Goal: Information Seeking & Learning: Check status

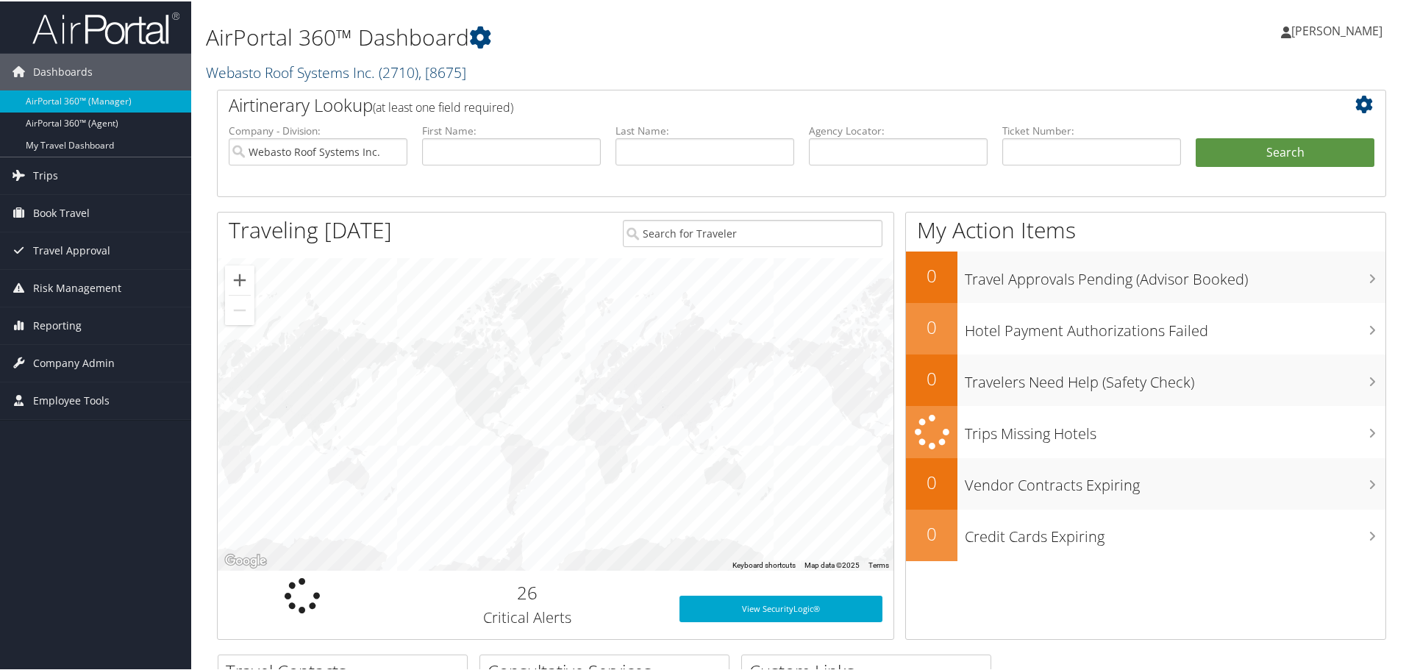
click at [399, 79] on span "( 2710 )" at bounding box center [399, 71] width 40 height 20
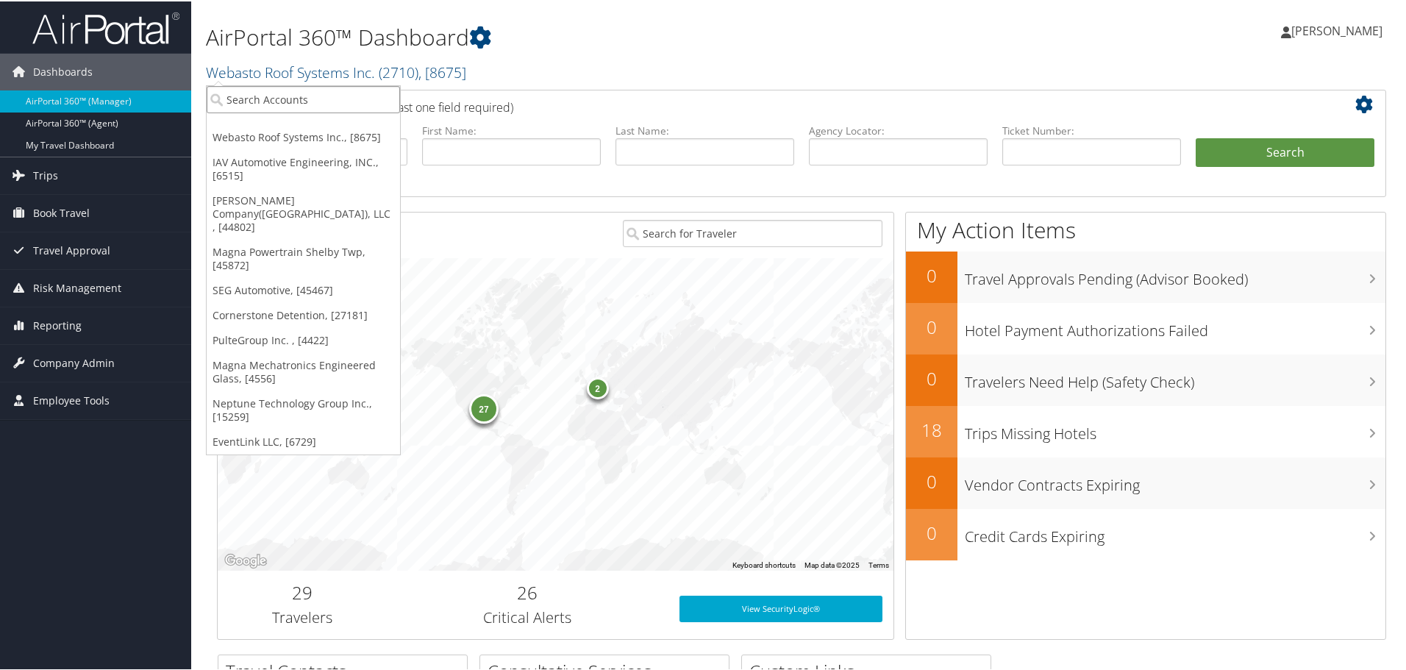
click at [308, 101] on input "search" at bounding box center [303, 98] width 193 height 27
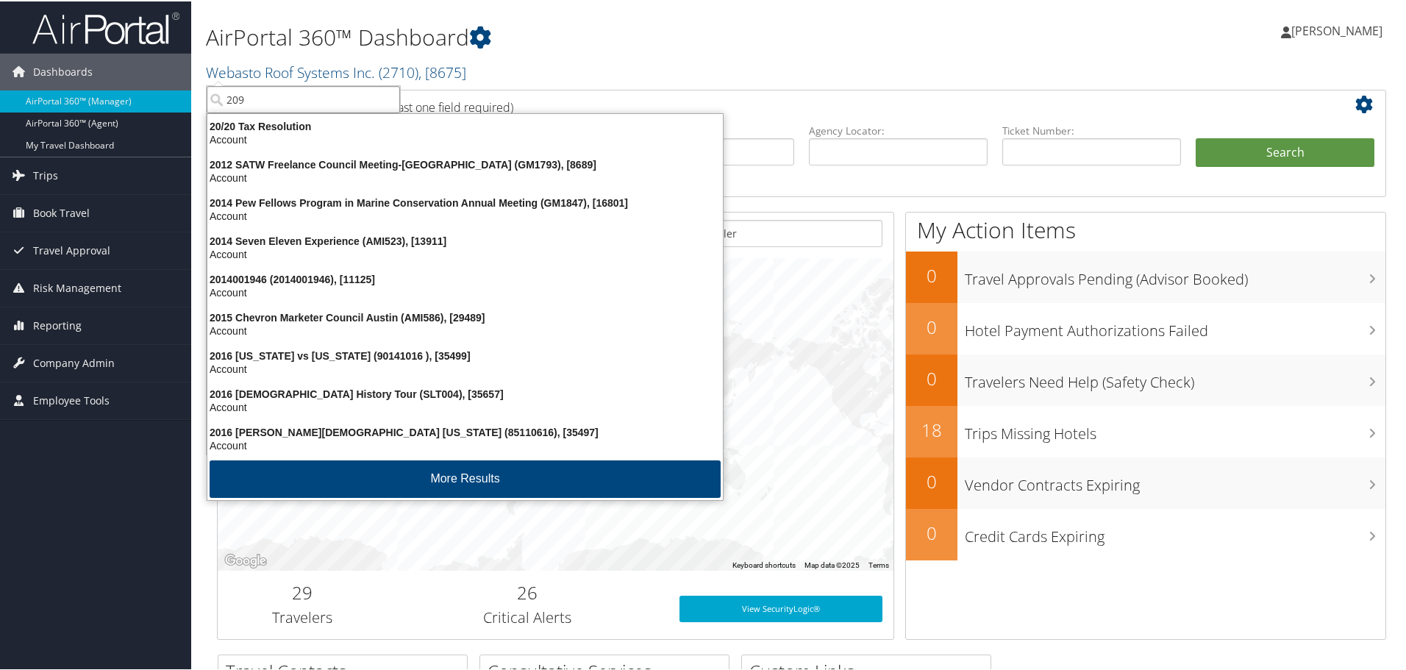
type input "2096"
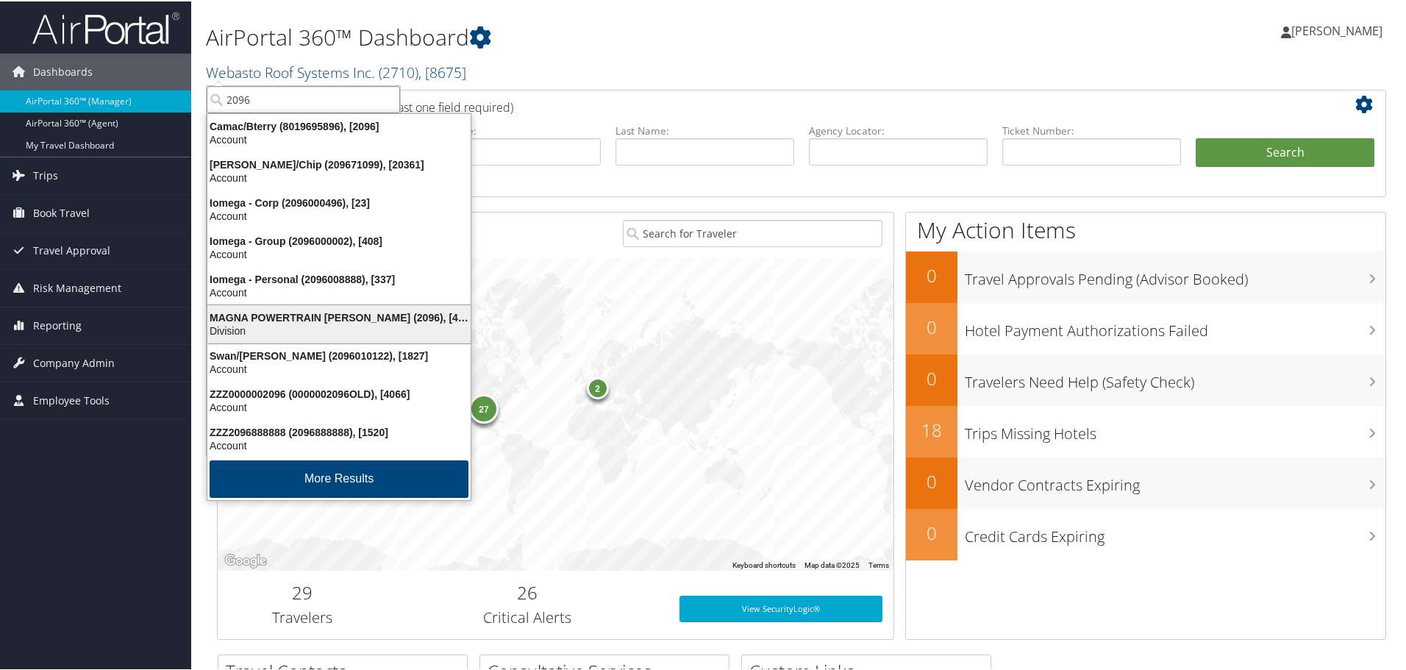
click at [305, 311] on div "MAGNA POWERTRAIN TROY (2096), [4458]" at bounding box center [339, 316] width 281 height 13
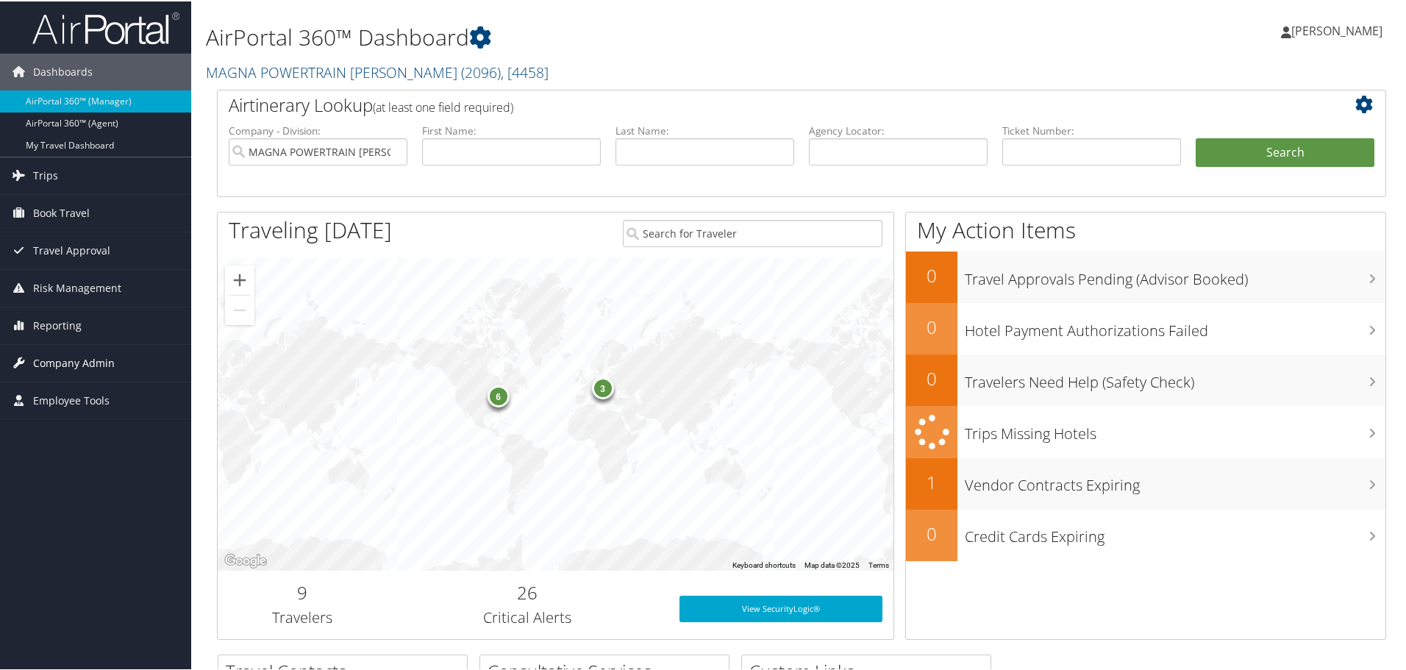
click at [54, 367] on span "Company Admin" at bounding box center [74, 361] width 82 height 37
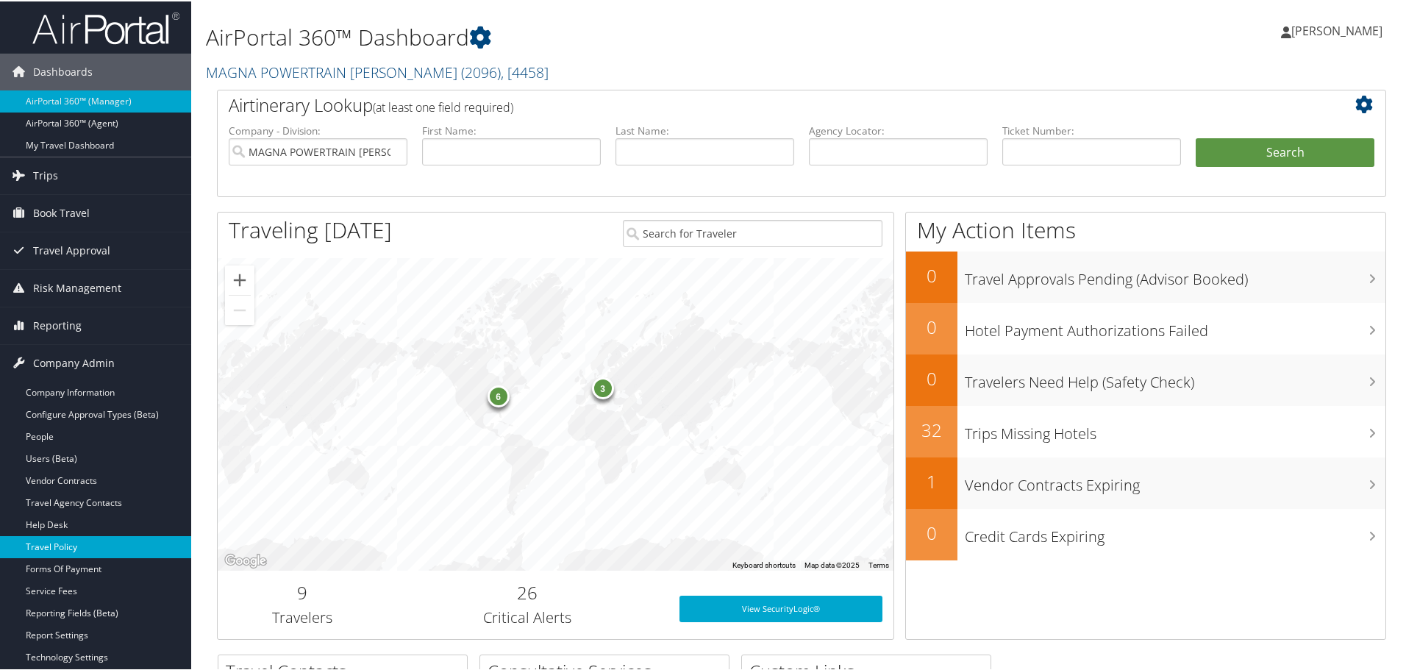
click at [61, 544] on link "Travel Policy" at bounding box center [95, 546] width 191 height 22
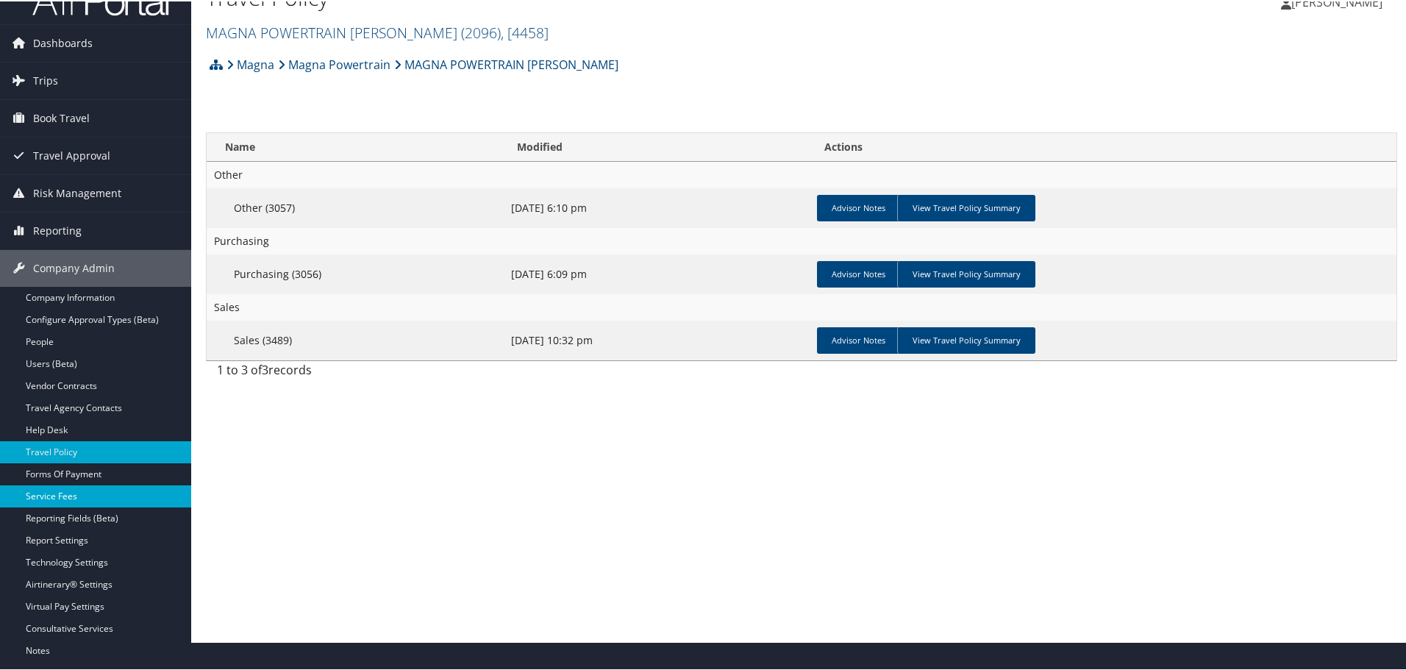
scroll to position [74, 0]
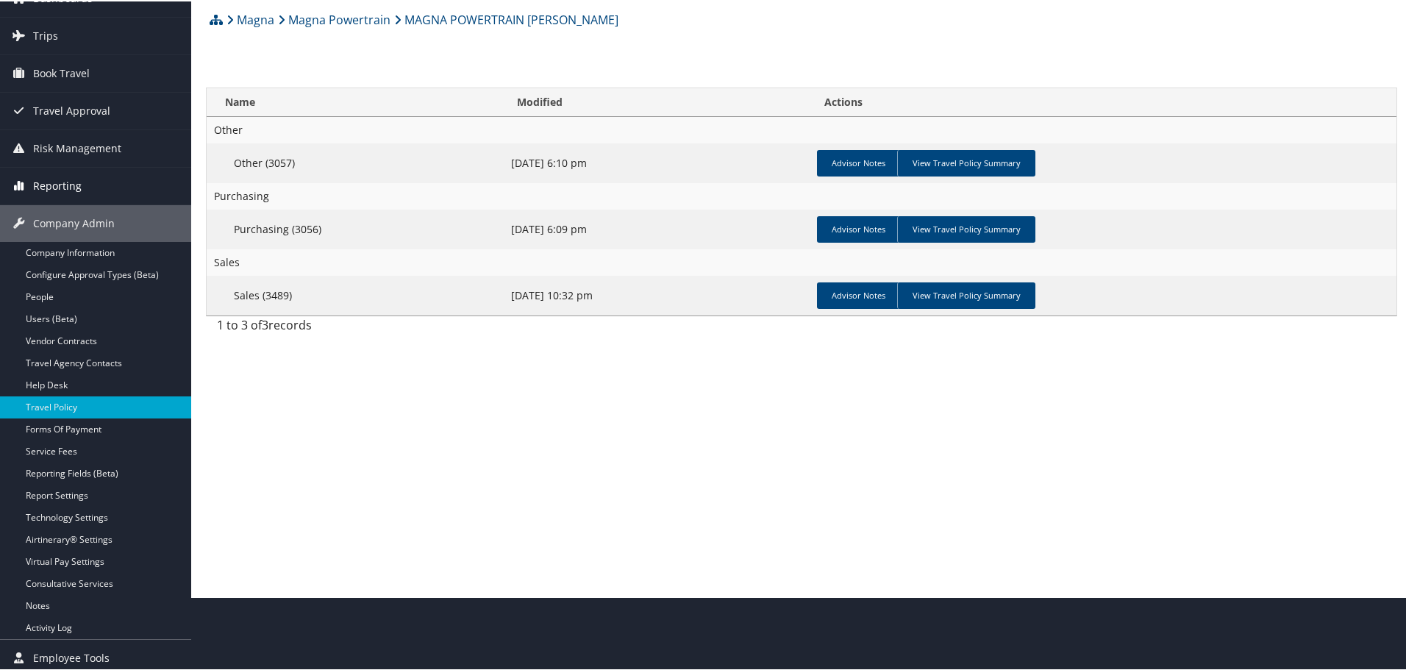
click at [43, 181] on span "Reporting" at bounding box center [57, 184] width 49 height 37
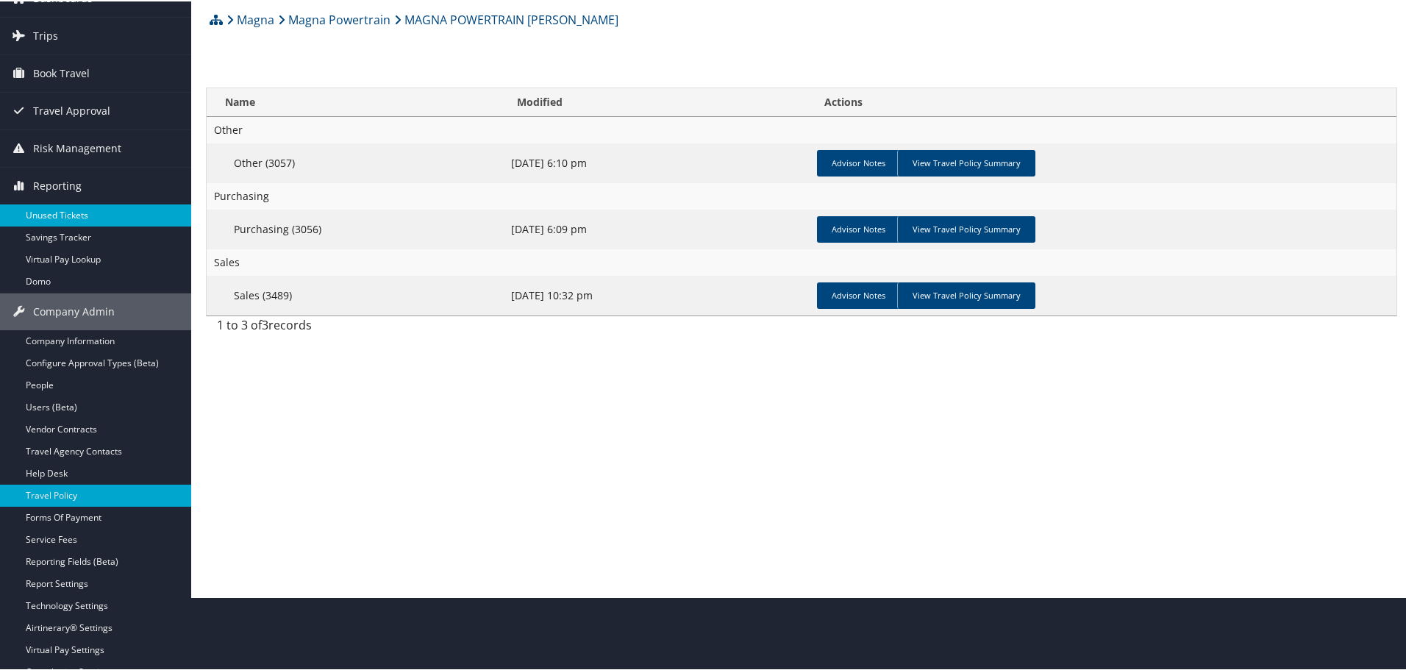
click at [46, 215] on link "Unused Tickets" at bounding box center [95, 214] width 191 height 22
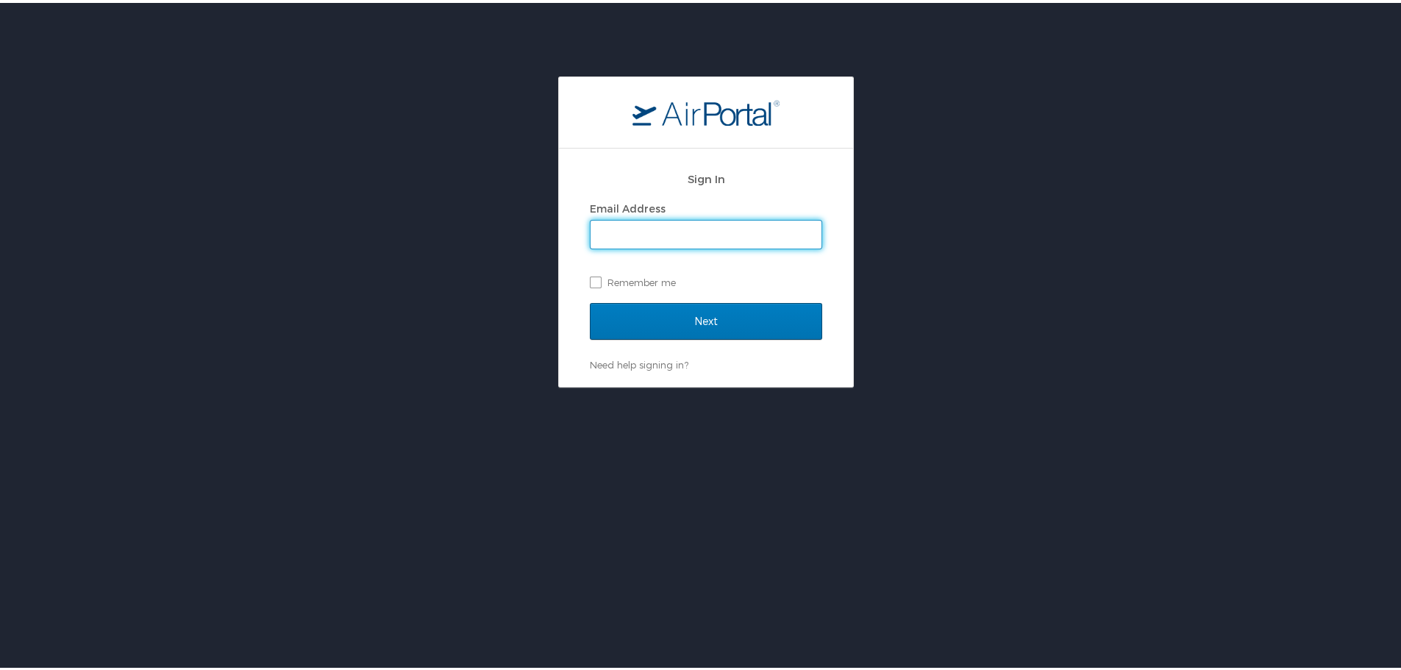
type input "jclark@hmhf.com"
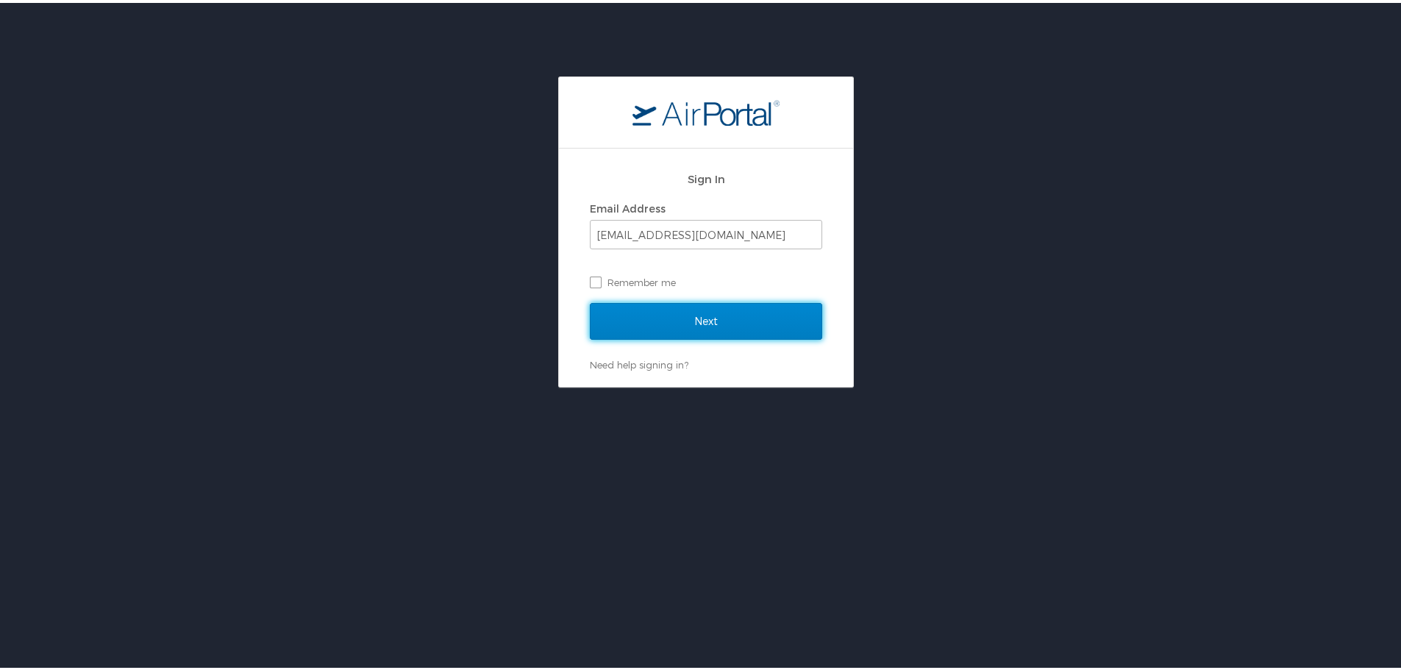
click at [707, 316] on input "Next" at bounding box center [706, 318] width 232 height 37
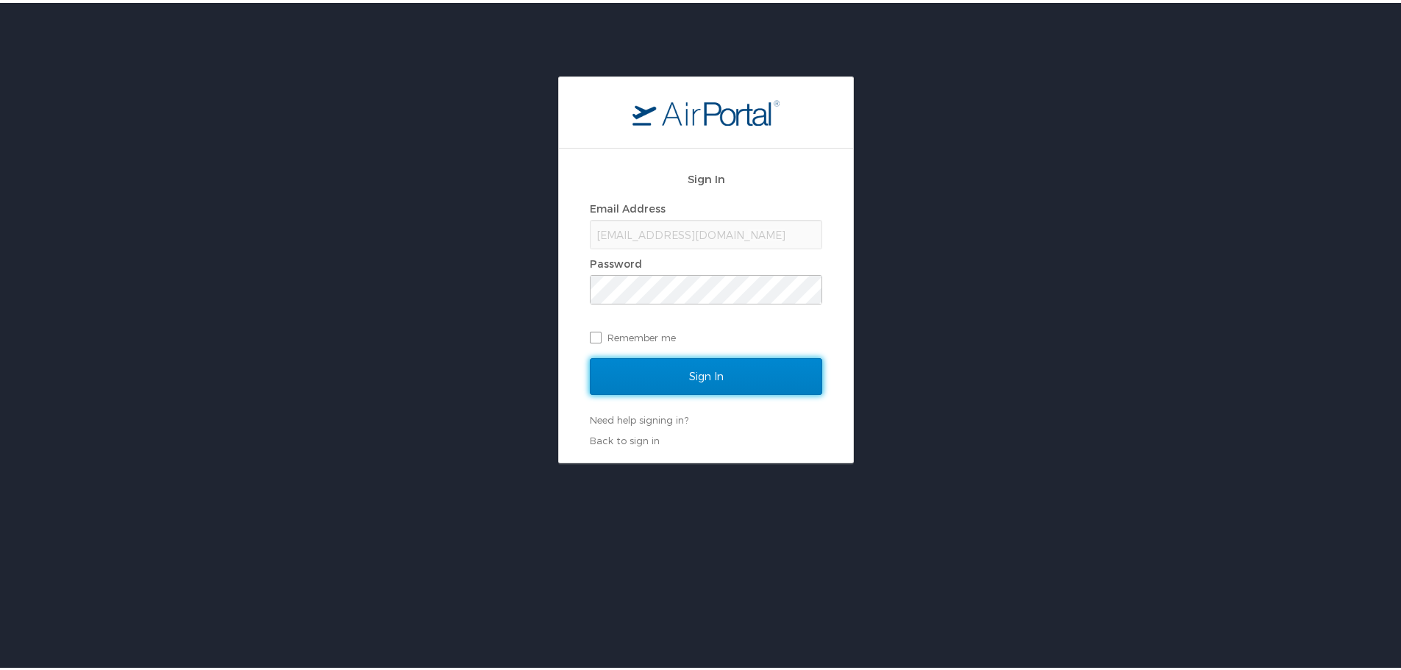
click at [696, 364] on input "Sign In" at bounding box center [706, 373] width 232 height 37
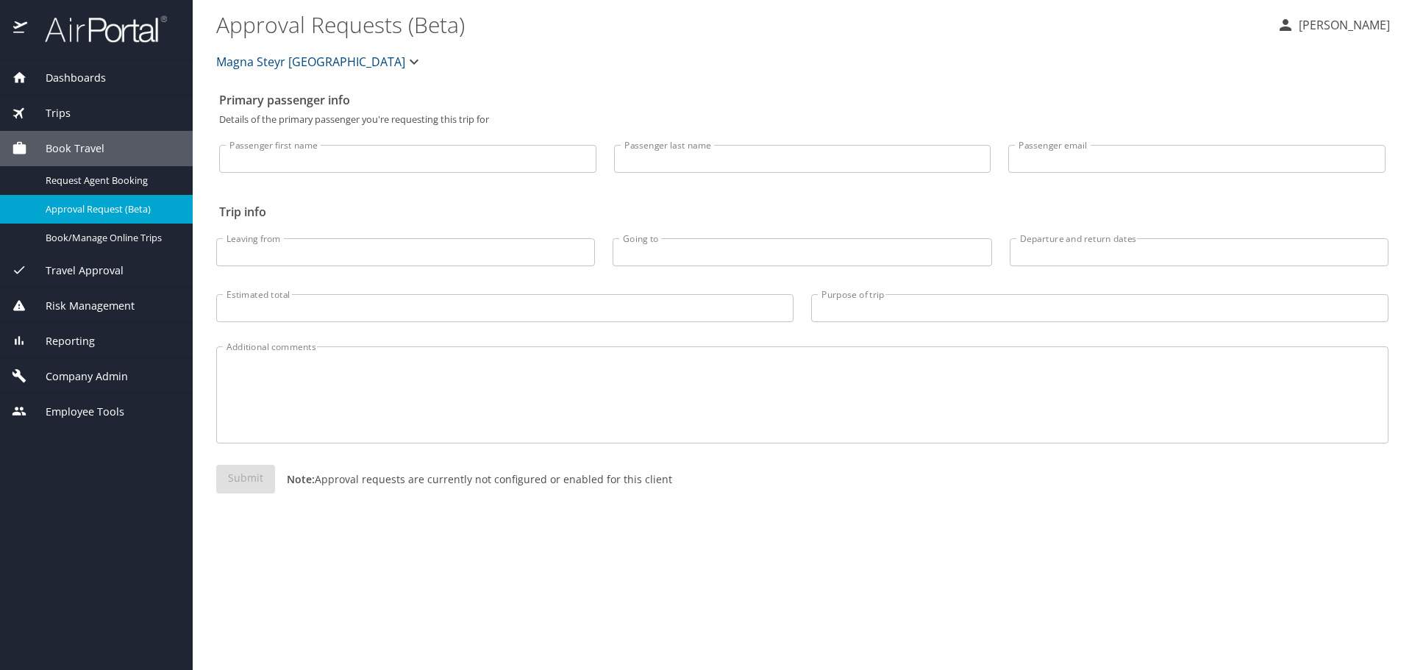
select select "US"
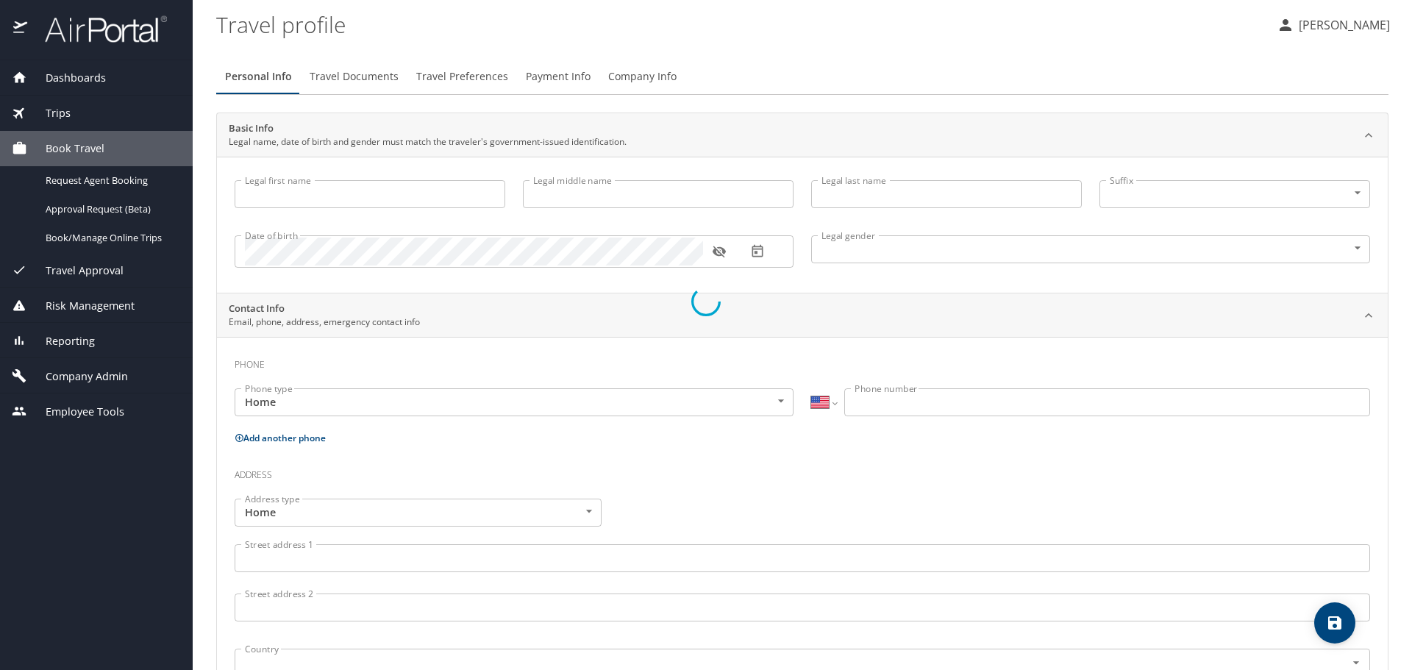
type input "Jill"
type input "Clark"
type input "Female"
select select "US"
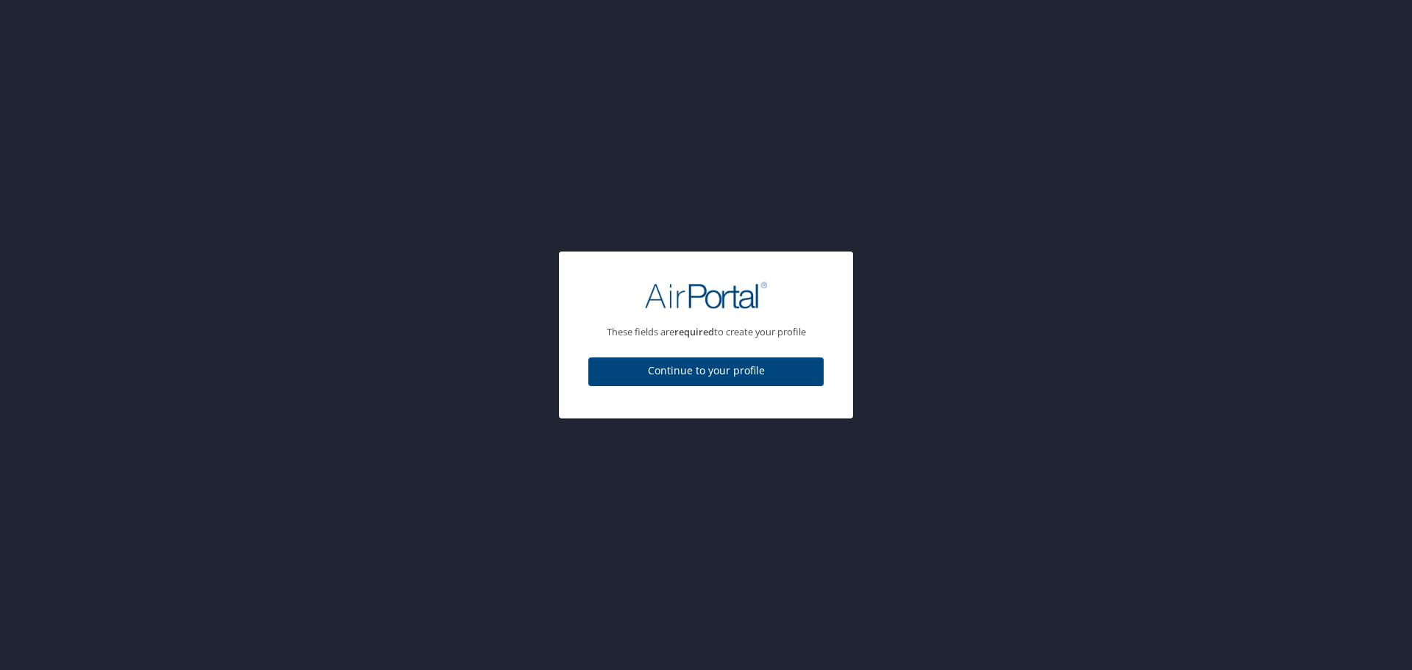
click at [79, 341] on div "These fields are required to create your profile Continue to your profile" at bounding box center [706, 335] width 1412 height 670
click at [725, 371] on span "Continue to your profile" at bounding box center [706, 371] width 212 height 18
select select "US"
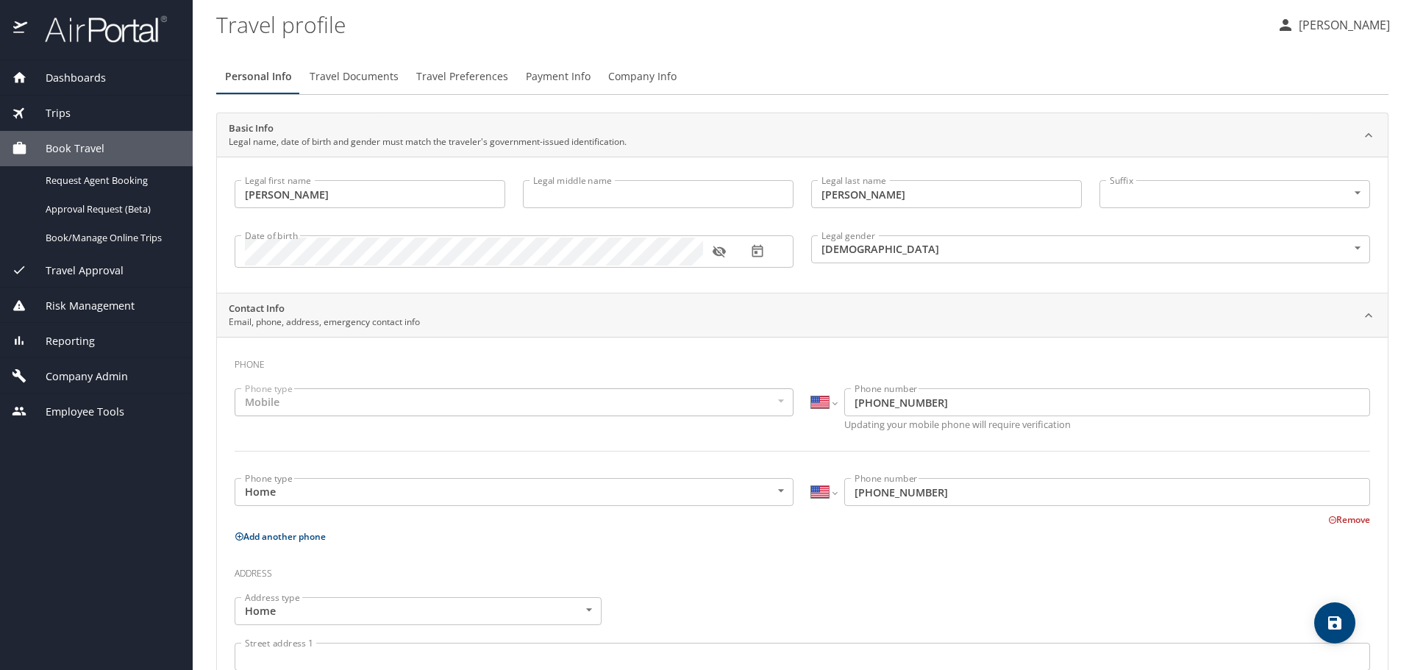
click at [85, 339] on span "Reporting" at bounding box center [61, 341] width 68 height 16
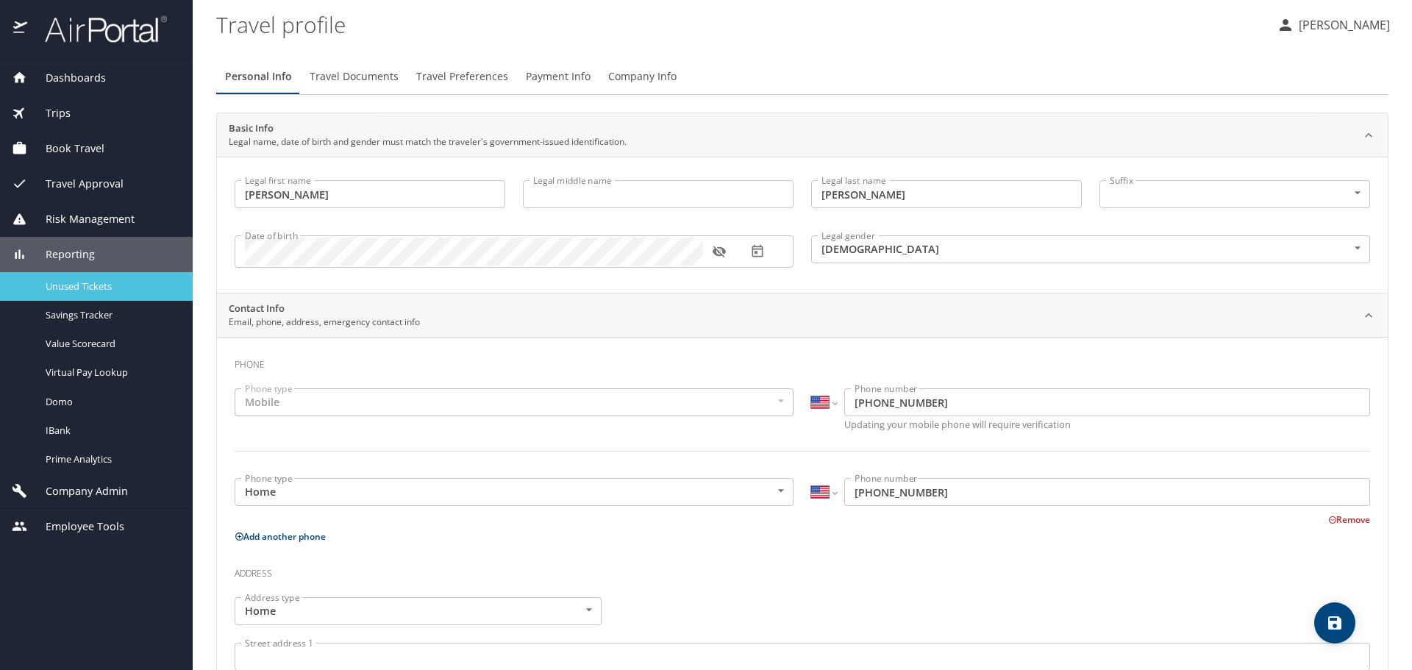
click at [79, 285] on span "Unused Tickets" at bounding box center [110, 286] width 129 height 14
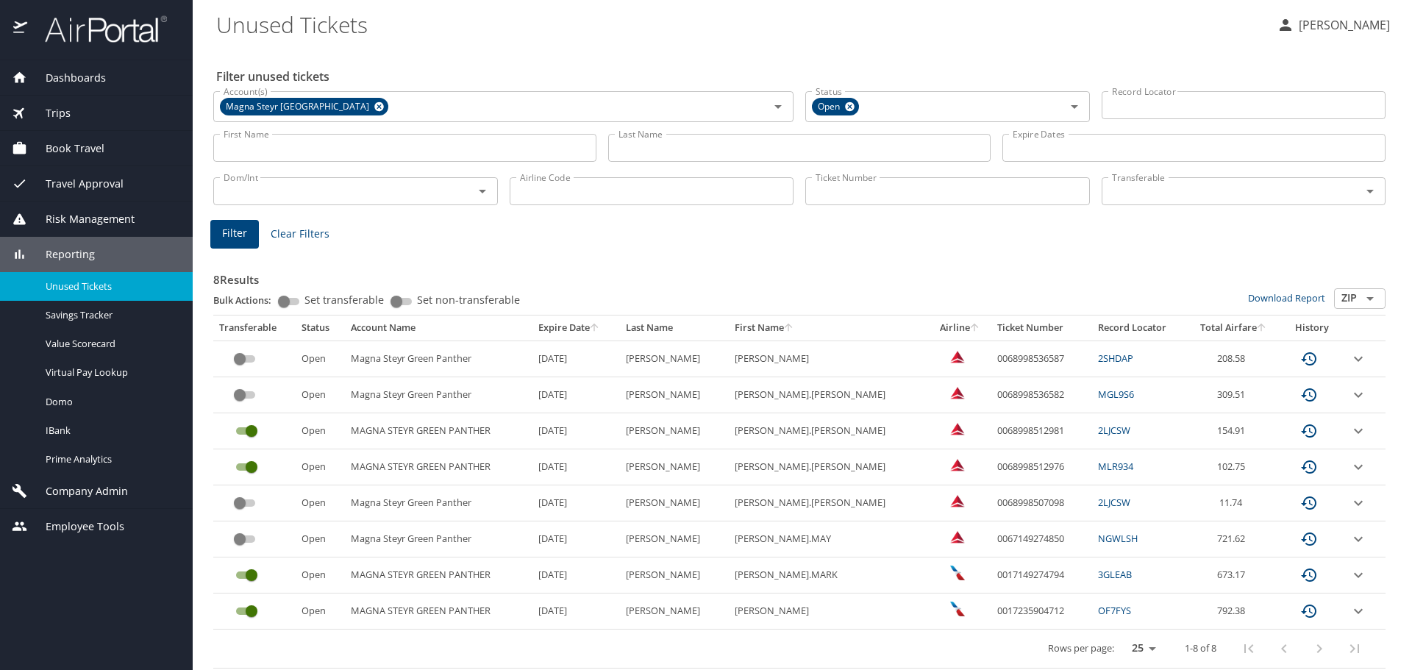
scroll to position [4, 0]
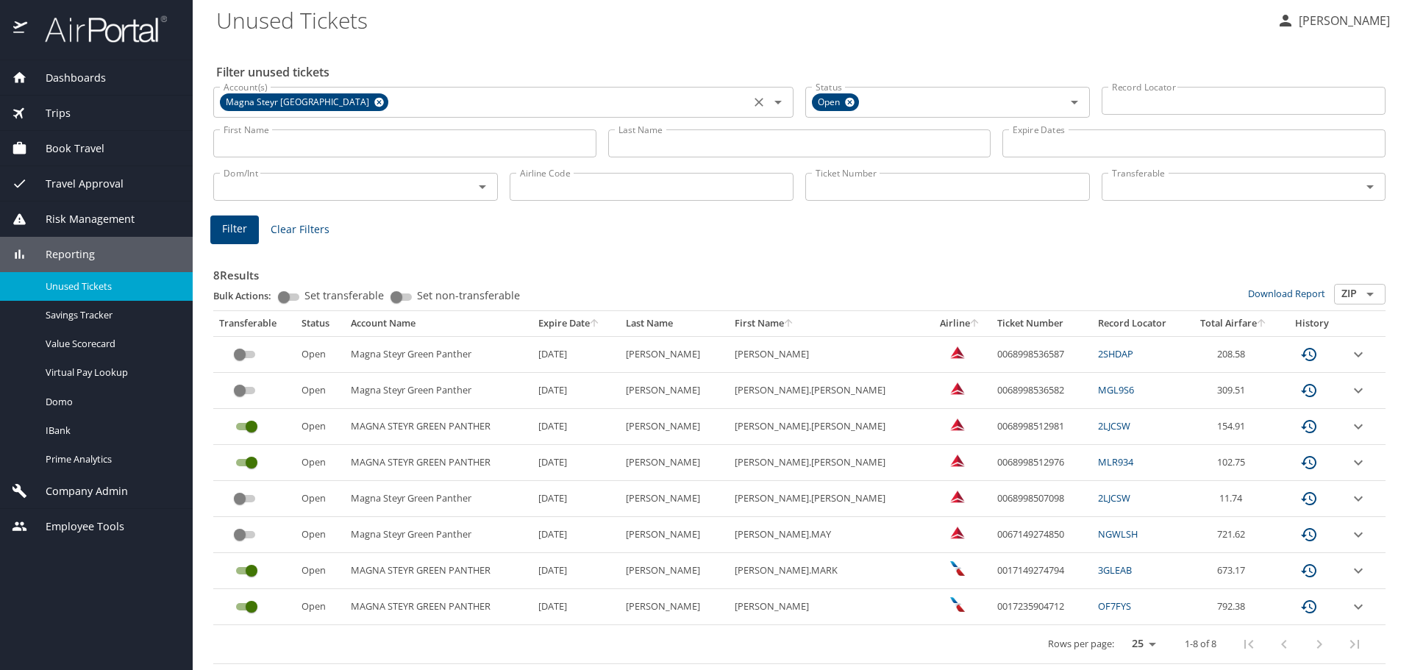
click at [374, 101] on icon at bounding box center [379, 103] width 10 height 10
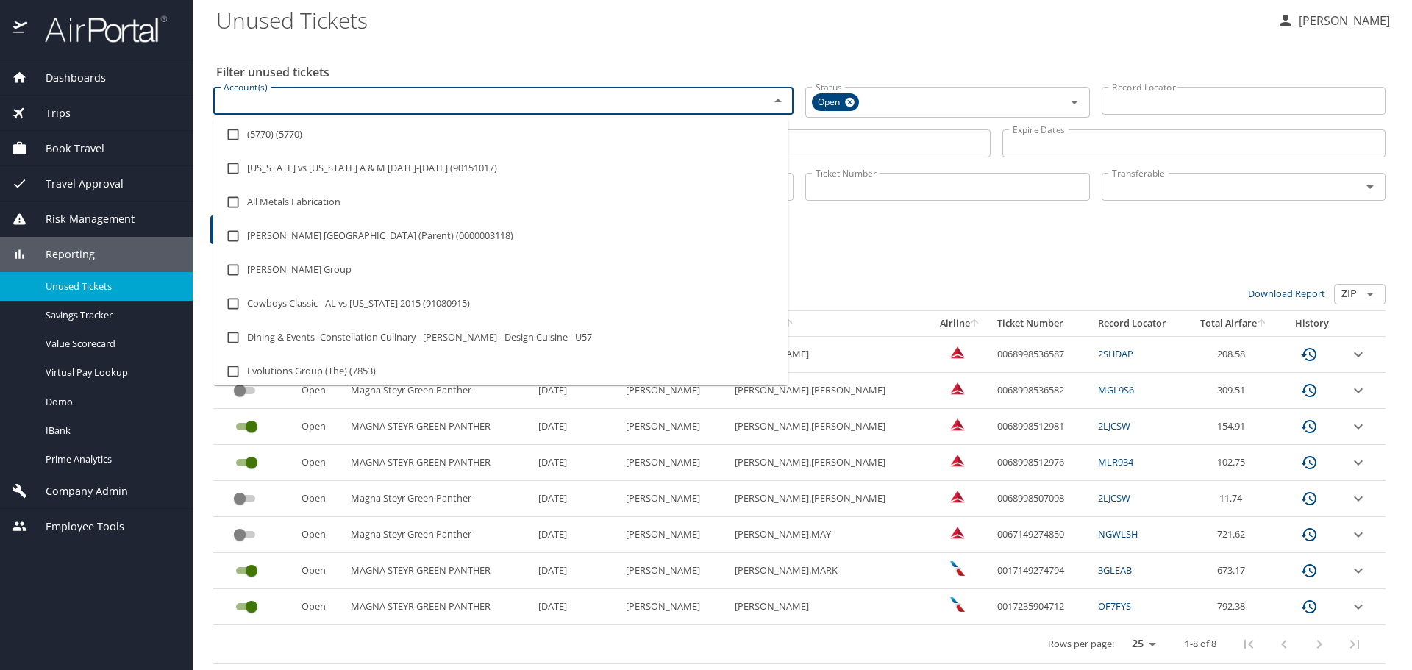
click at [309, 101] on input "Account(s)" at bounding box center [482, 100] width 528 height 19
type input "2096"
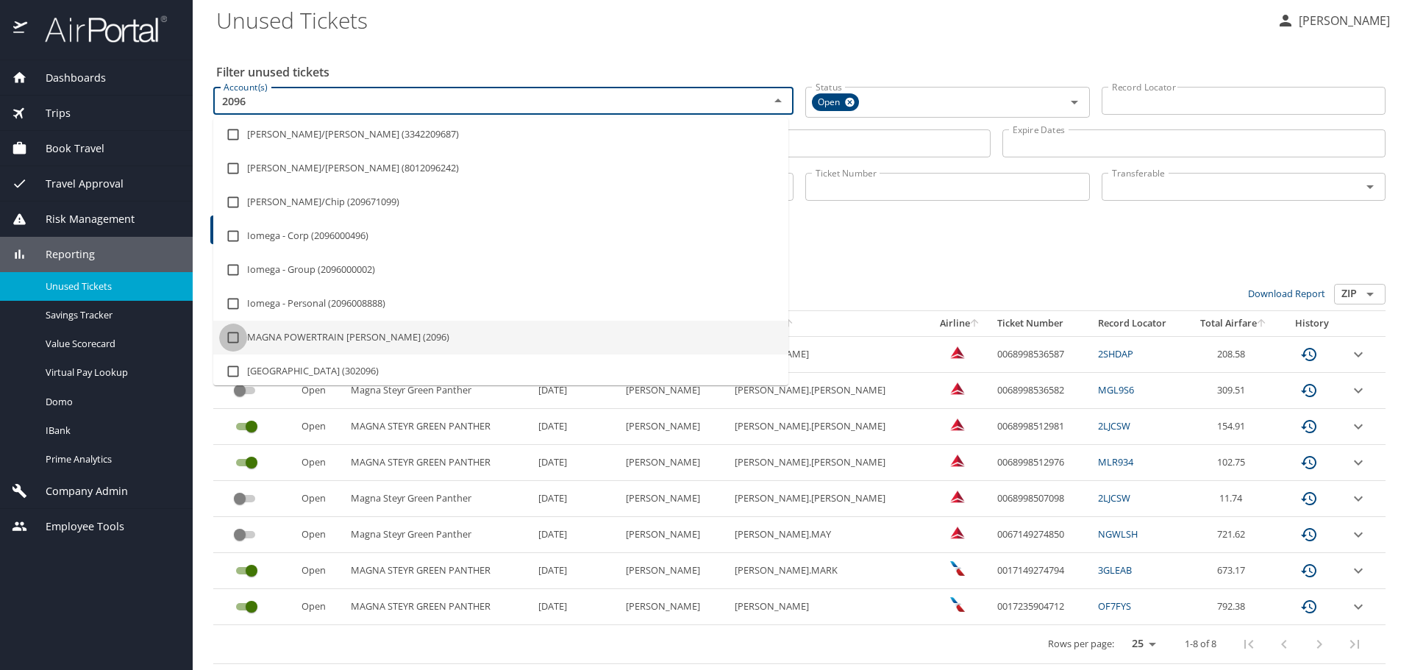
click at [230, 338] on input "checkbox" at bounding box center [233, 338] width 28 height 28
checkbox input "true"
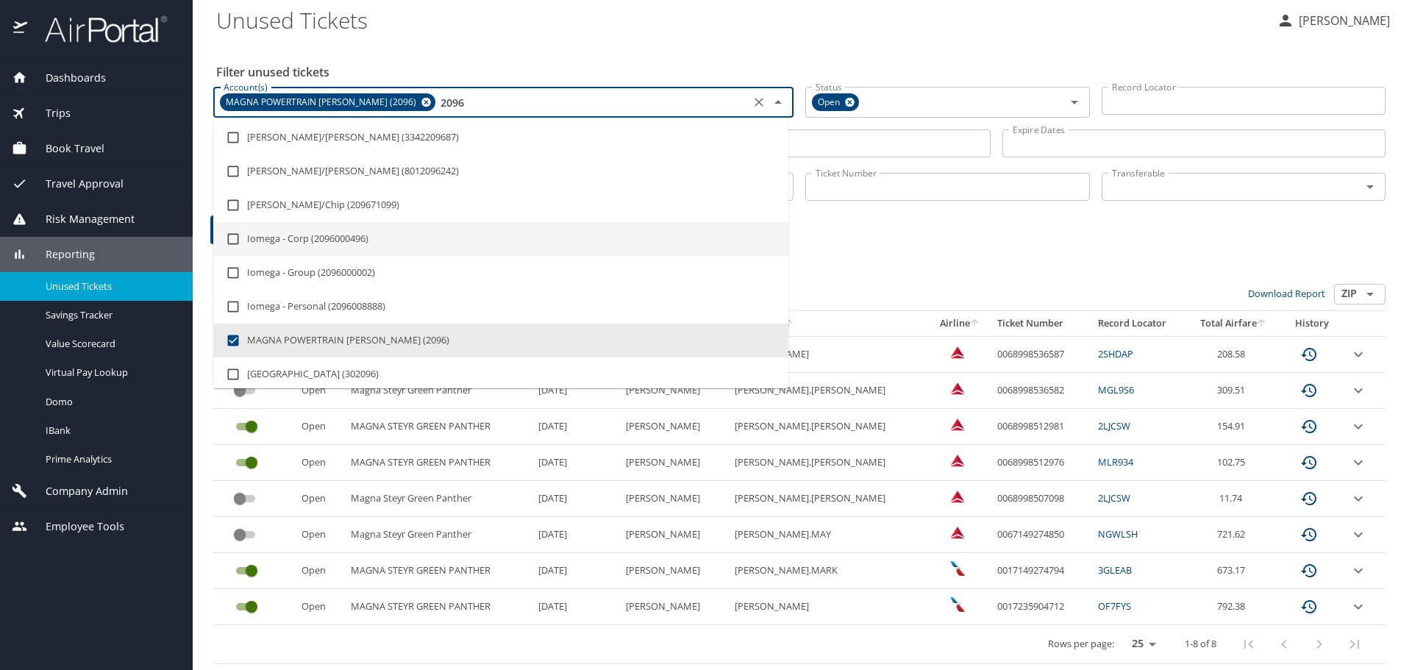
type input "2096"
click at [877, 260] on h3 "8 Results" at bounding box center [799, 271] width 1172 height 26
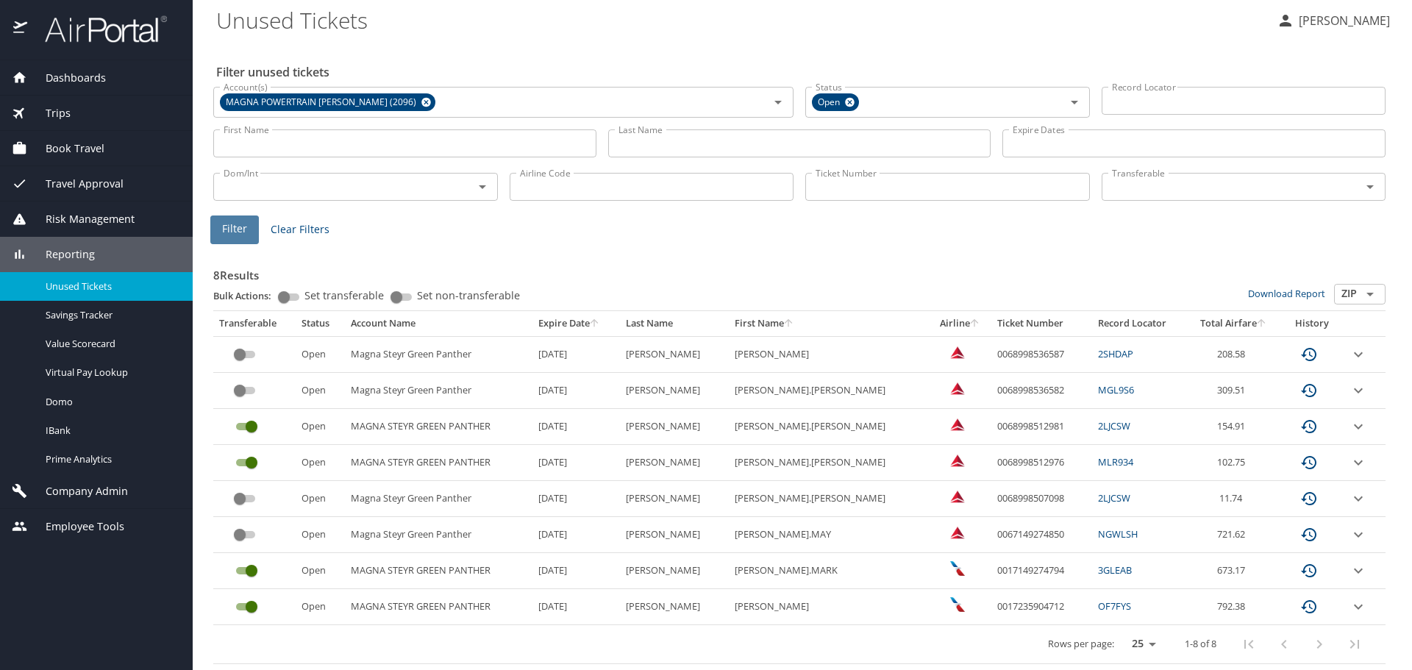
click at [238, 229] on span "Filter" at bounding box center [234, 229] width 25 height 18
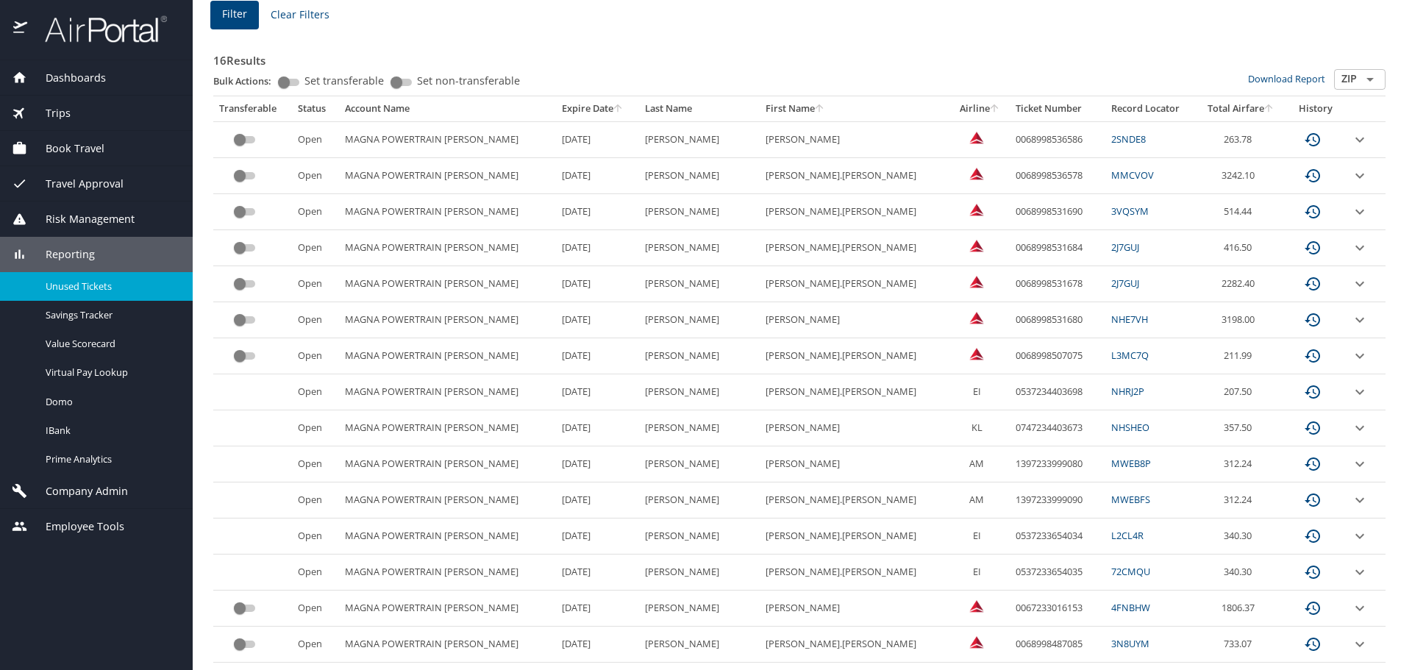
scroll to position [293, 0]
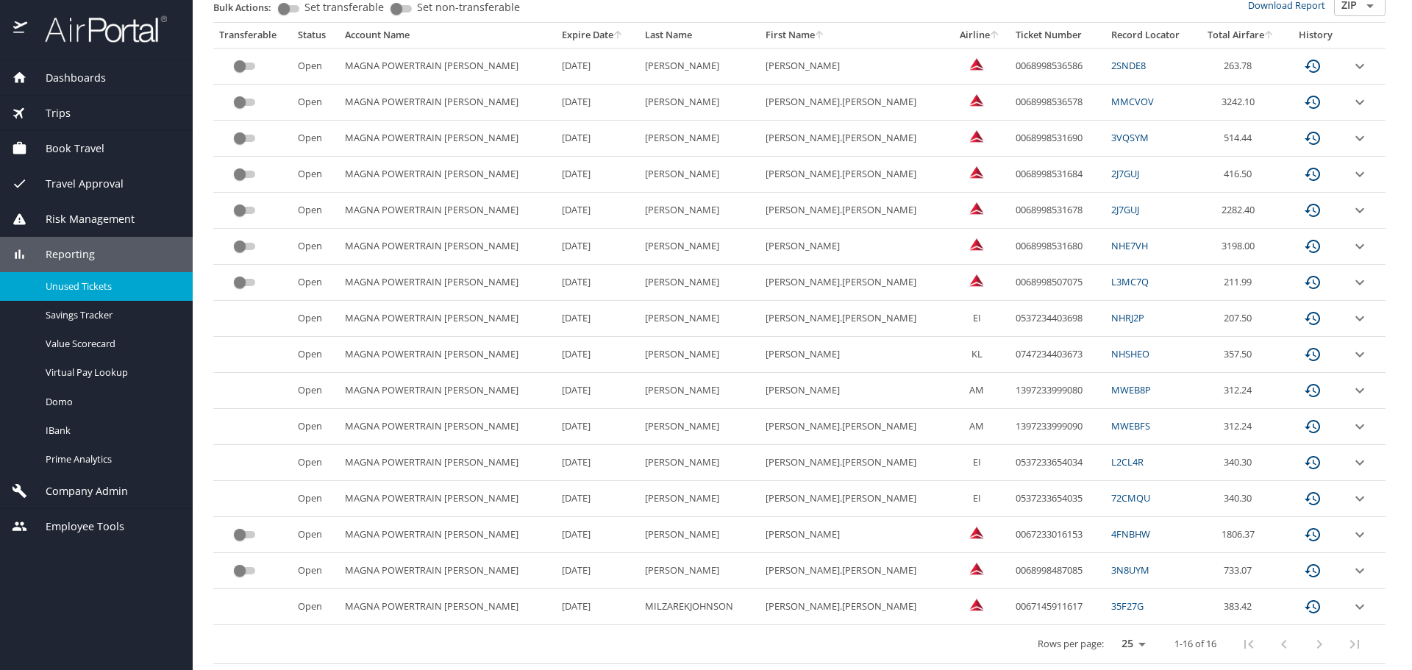
click at [1111, 607] on link "35F27G" at bounding box center [1127, 605] width 32 height 13
click at [1342, 643] on div "custom pagination table" at bounding box center [1301, 644] width 141 height 35
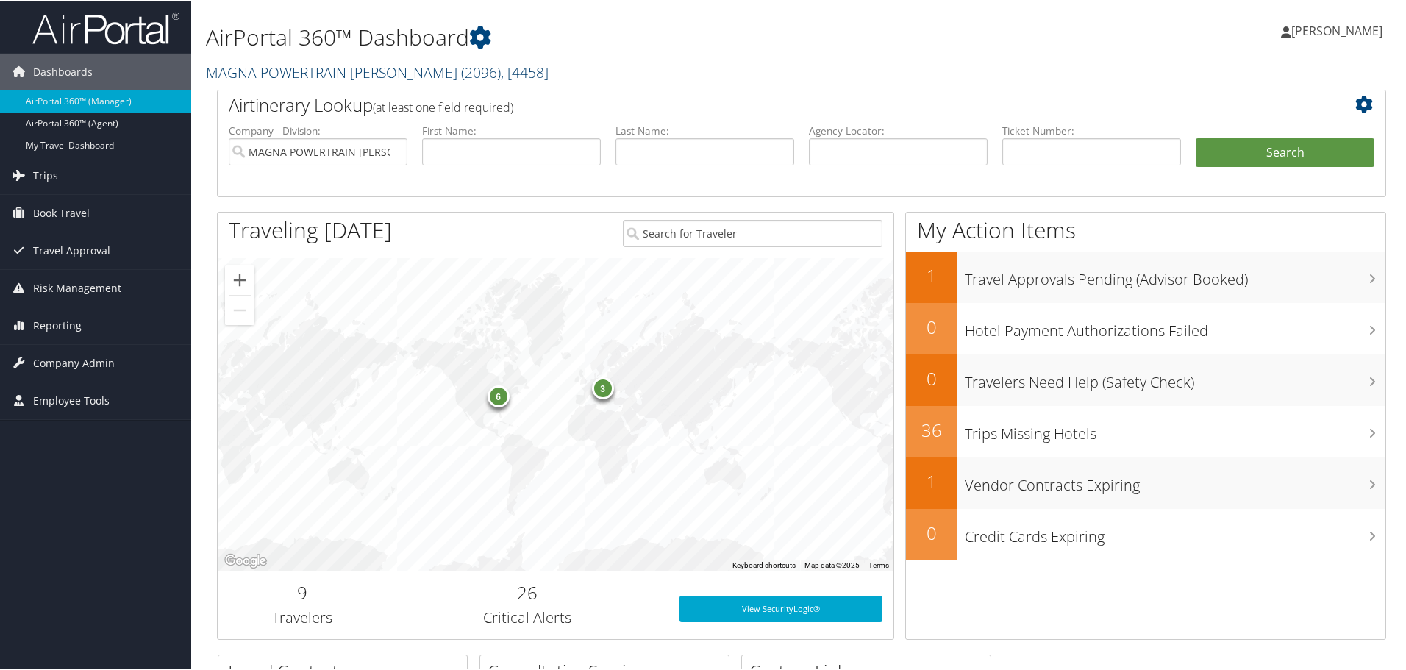
click at [341, 63] on link "MAGNA POWERTRAIN [PERSON_NAME] ( 2096 ) , [ 4458 ]" at bounding box center [377, 71] width 343 height 20
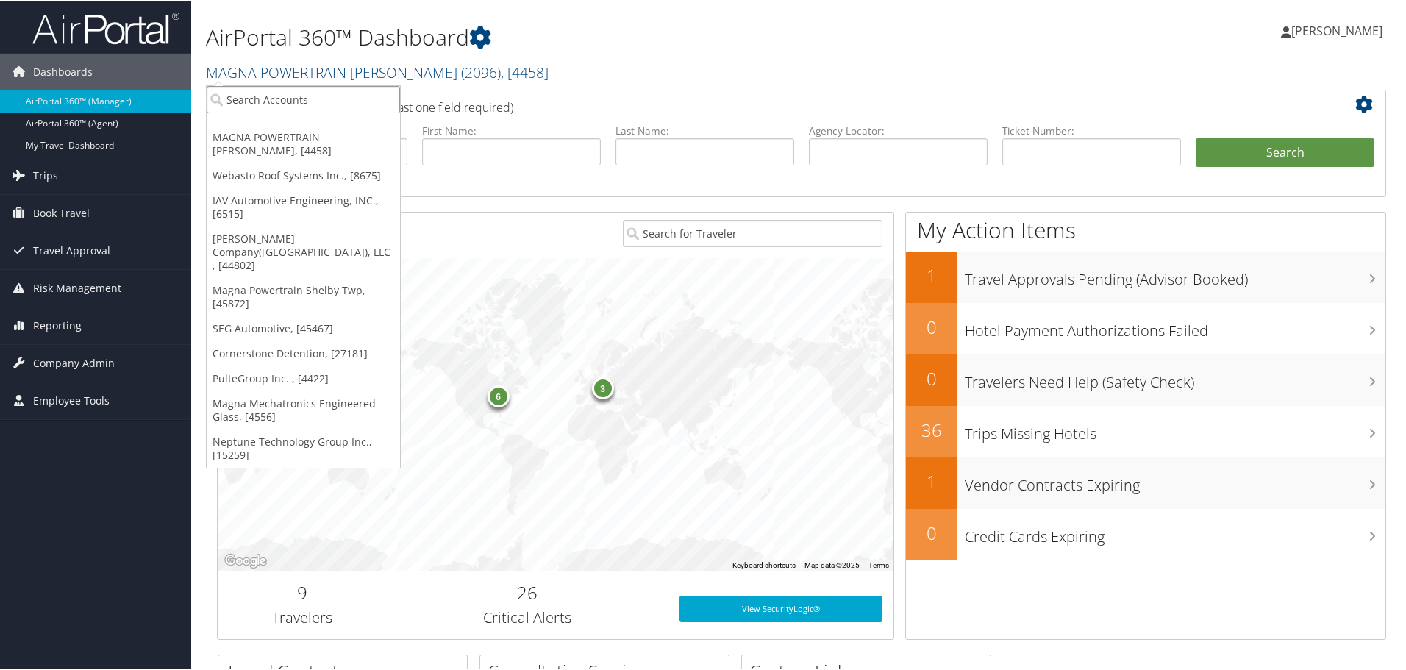
click at [316, 95] on input "search" at bounding box center [303, 98] width 193 height 27
type input "p"
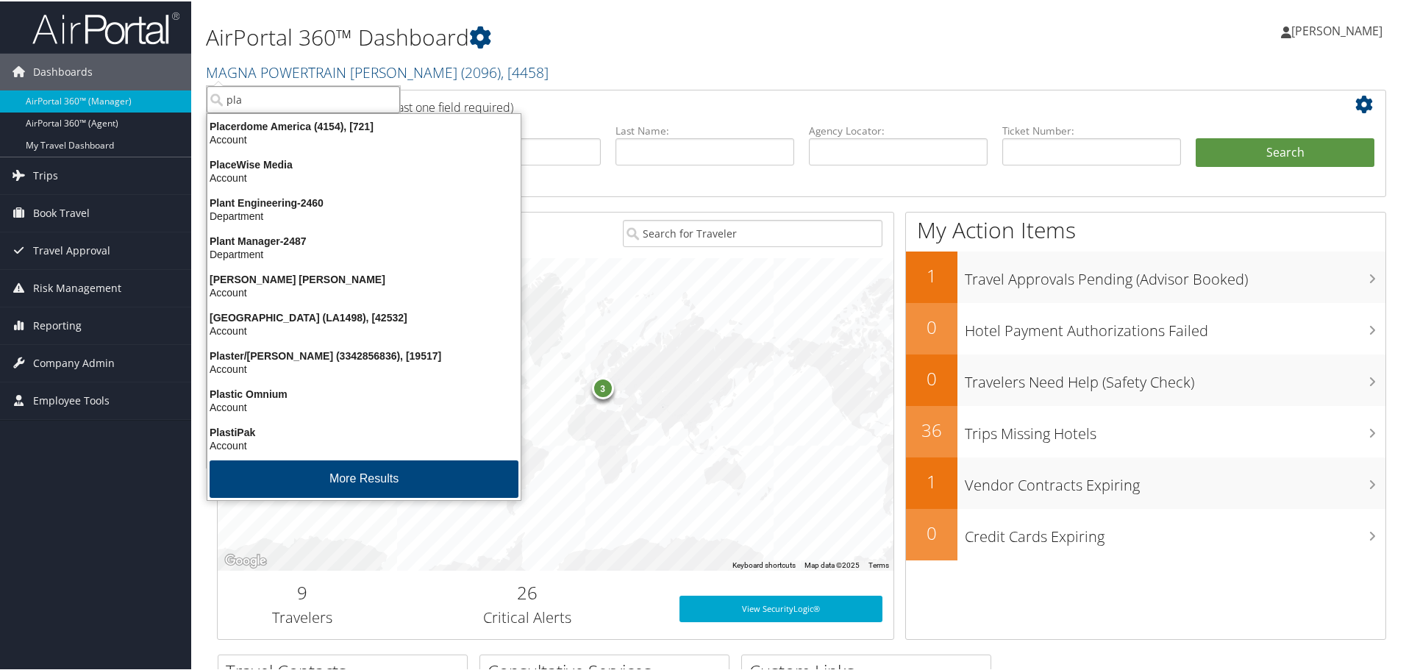
type input "plas"
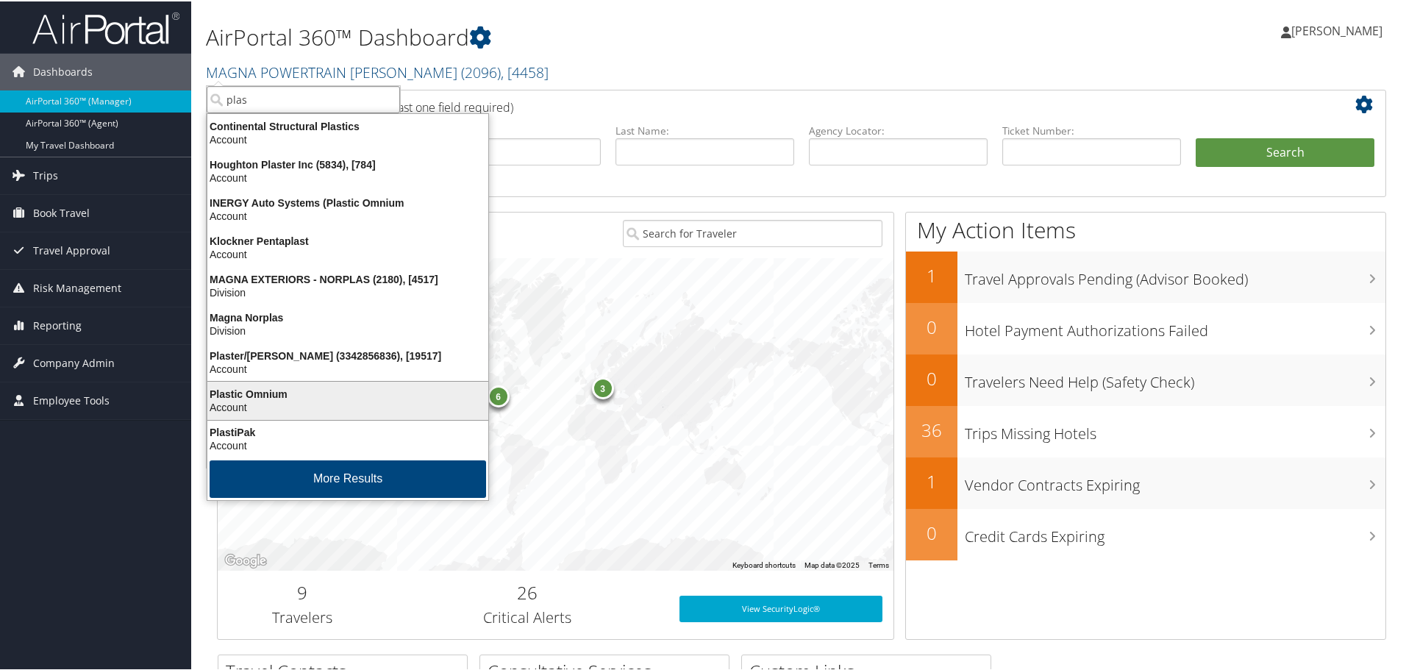
click at [276, 391] on div "Plastic Omnium" at bounding box center [348, 392] width 299 height 13
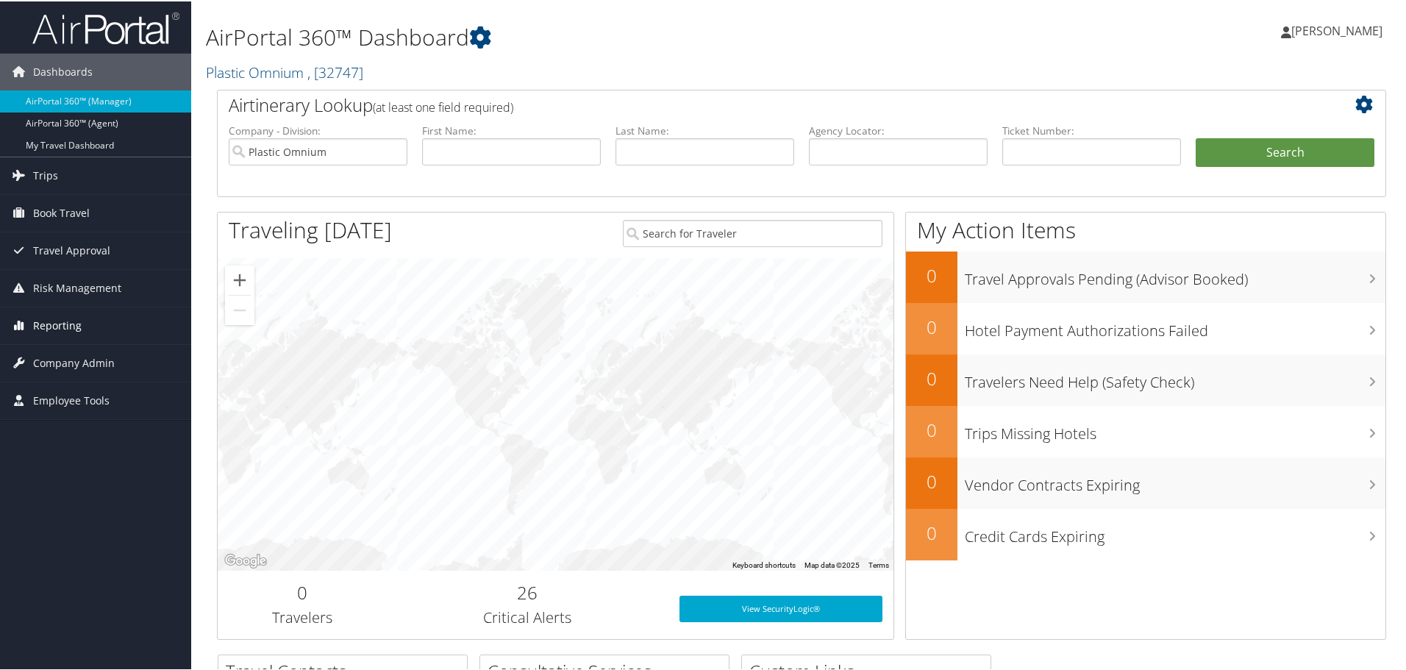
click at [55, 323] on span "Reporting" at bounding box center [57, 324] width 49 height 37
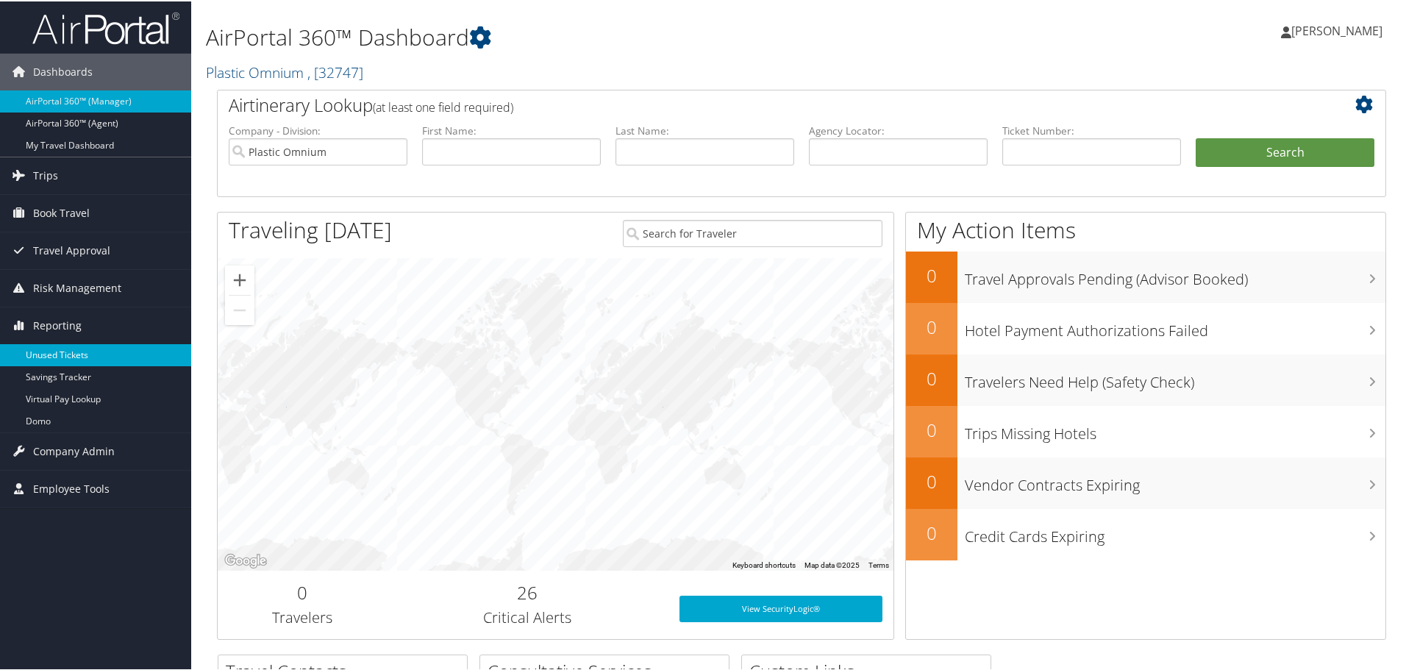
click at [69, 355] on link "Unused Tickets" at bounding box center [95, 354] width 191 height 22
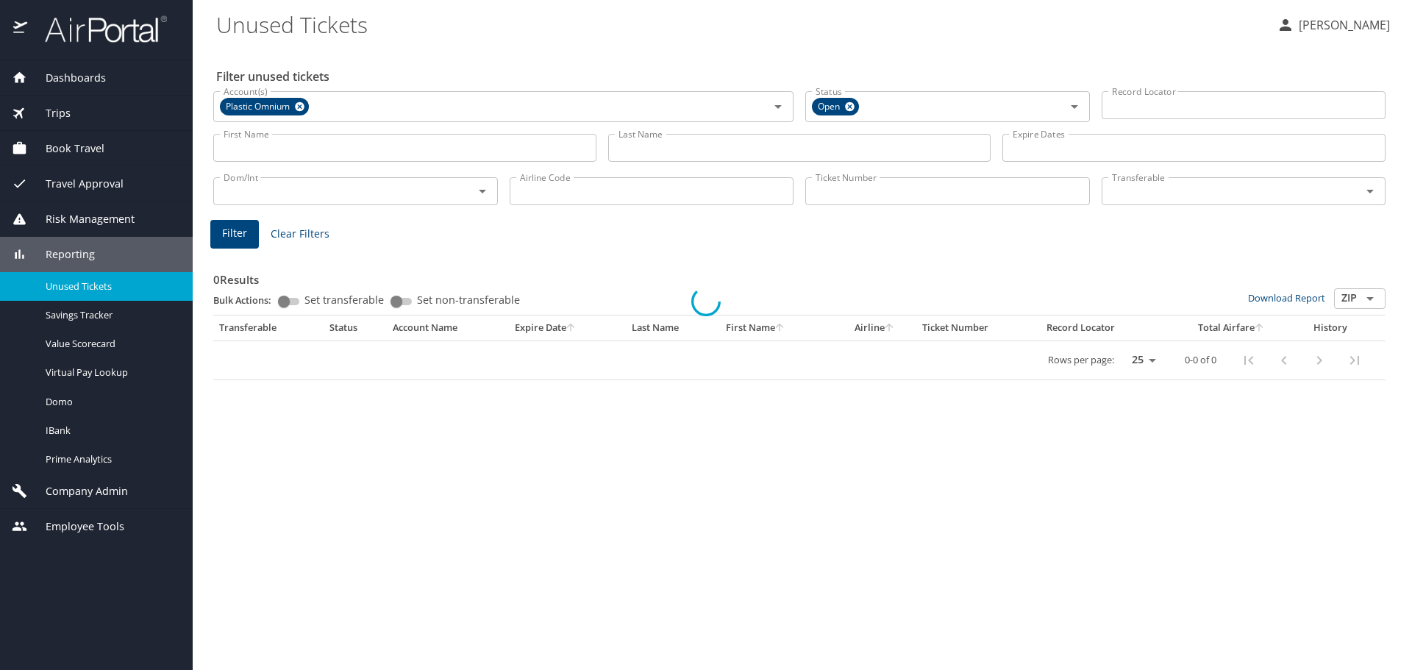
select select "US"
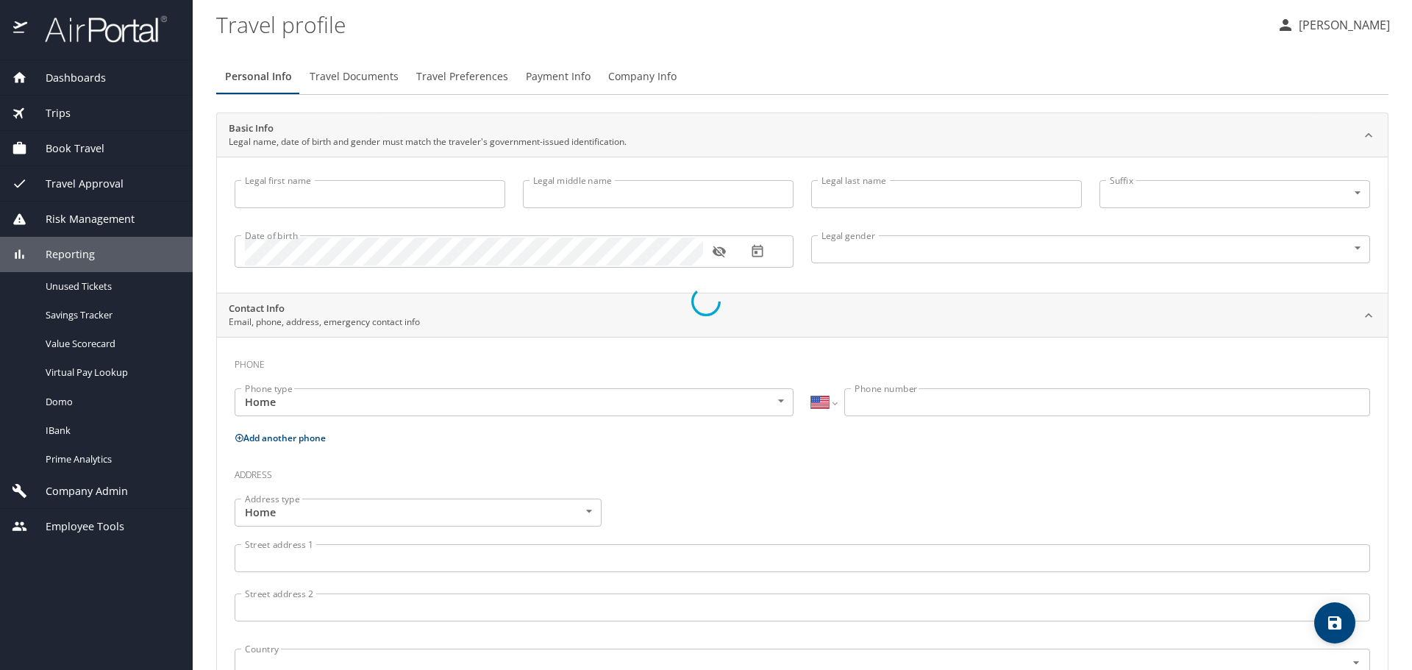
type input "Jill"
type input "Clark"
type input "Female"
select select "US"
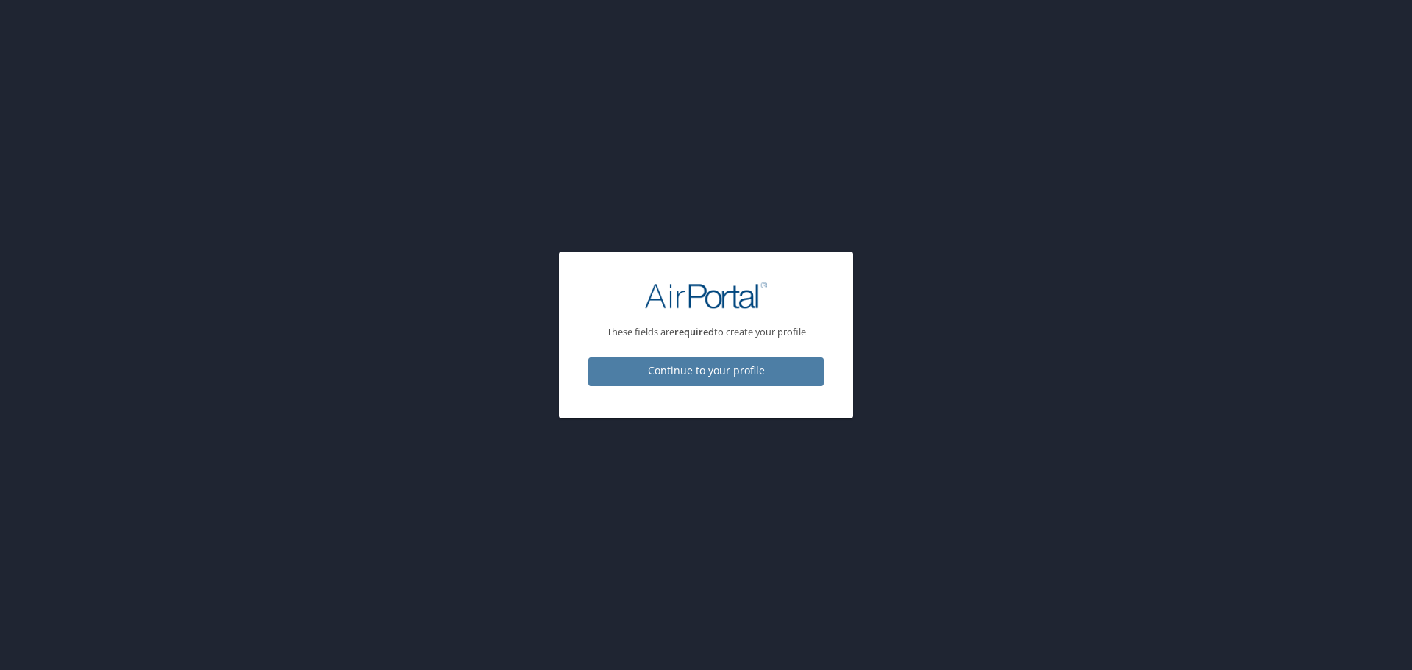
click at [724, 375] on span "Continue to your profile" at bounding box center [706, 371] width 212 height 18
select select "US"
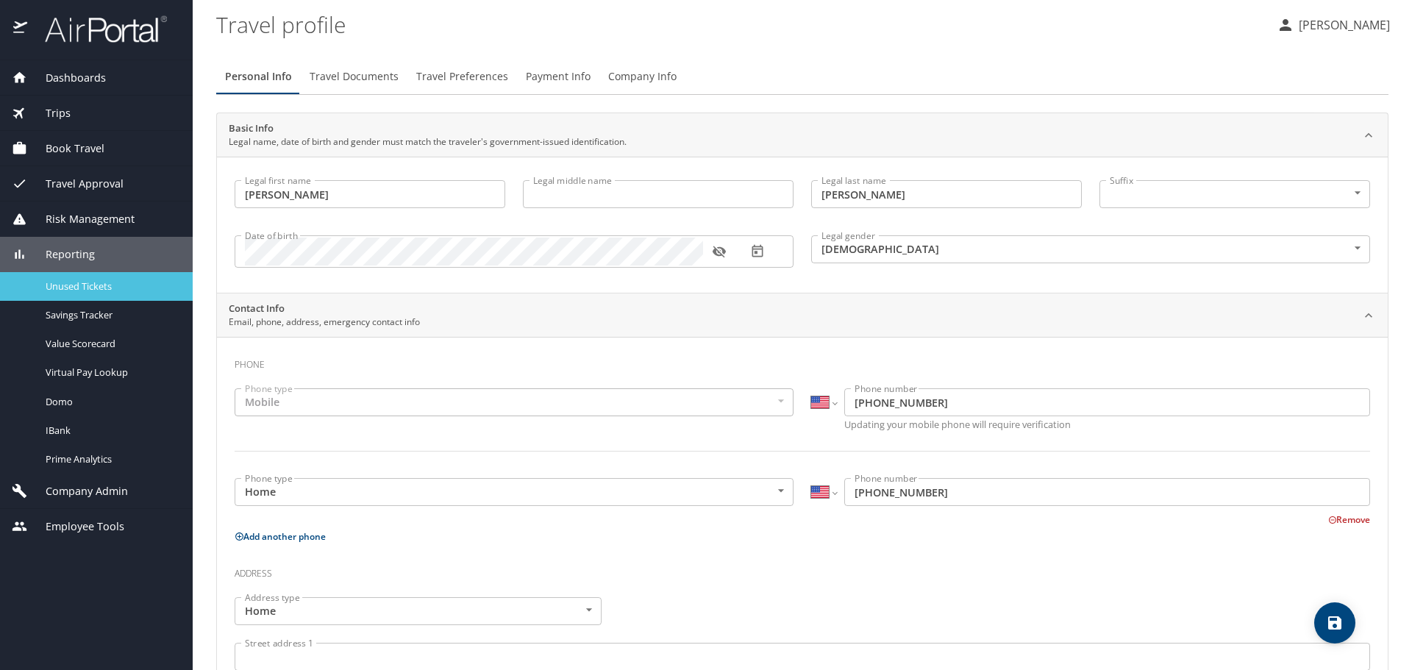
click at [64, 285] on span "Unused Tickets" at bounding box center [110, 286] width 129 height 14
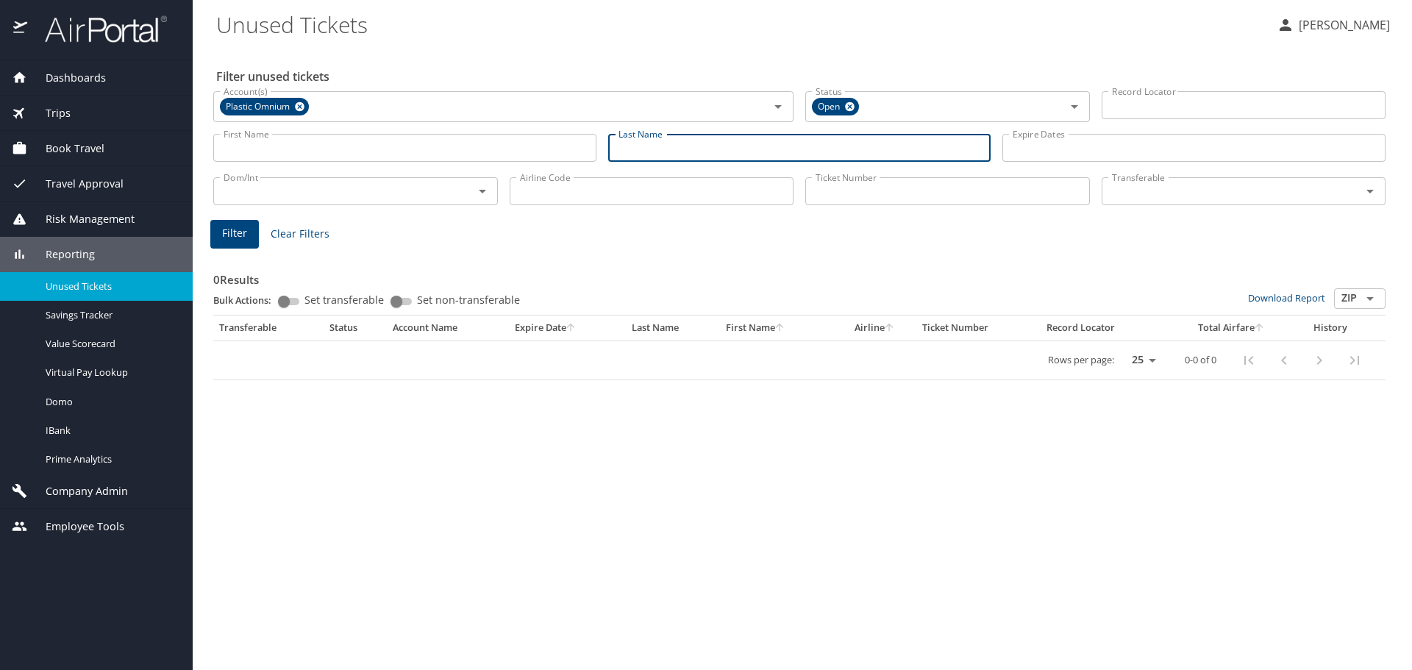
click at [668, 149] on input "Last Name" at bounding box center [799, 148] width 383 height 28
type input "rizzo"
click at [597, 187] on input "Airline Code" at bounding box center [652, 191] width 285 height 28
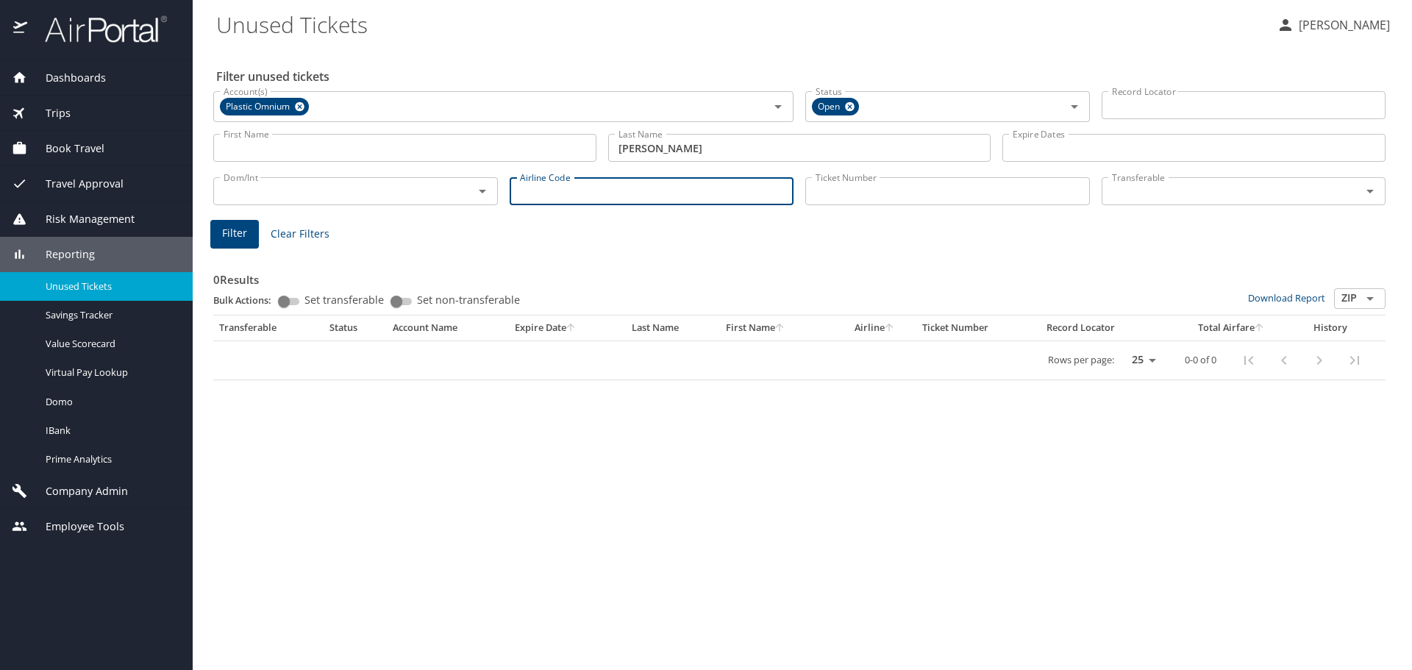
type input "dl"
click at [234, 232] on span "Filter" at bounding box center [234, 233] width 25 height 18
click at [301, 104] on icon at bounding box center [300, 107] width 10 height 10
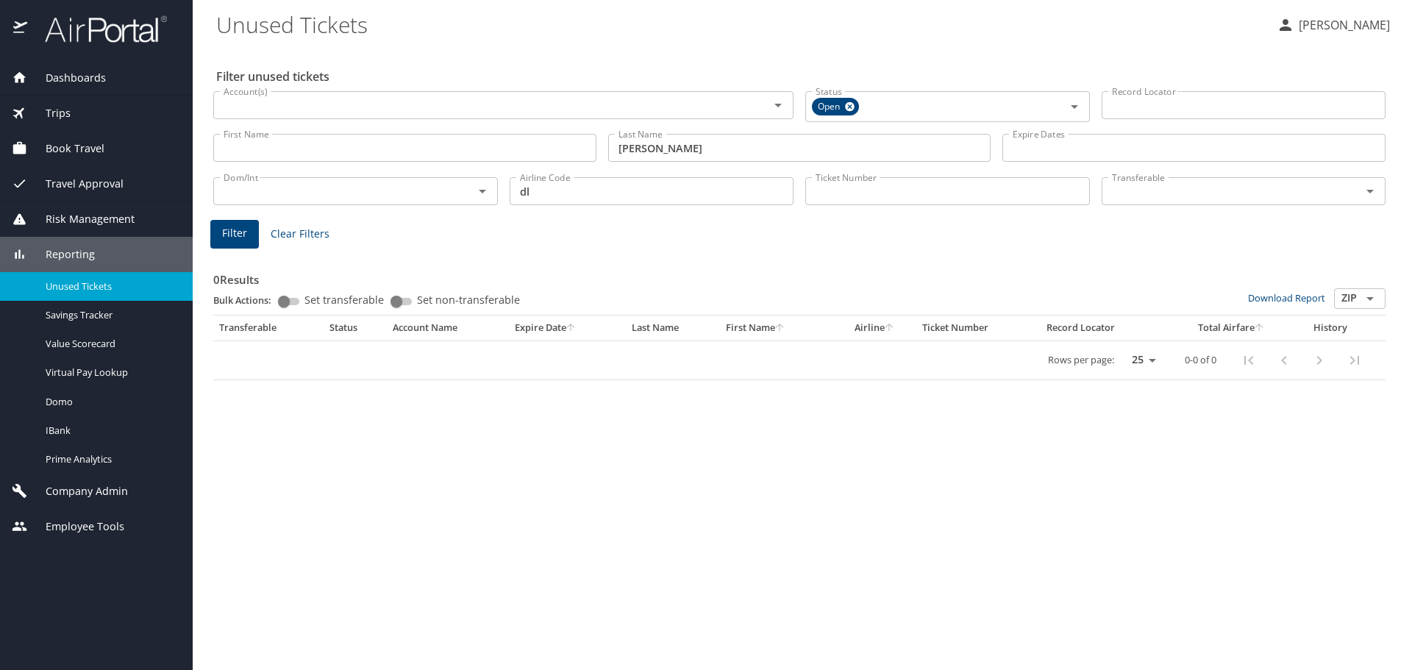
click at [316, 104] on input "Account(s)" at bounding box center [482, 105] width 528 height 19
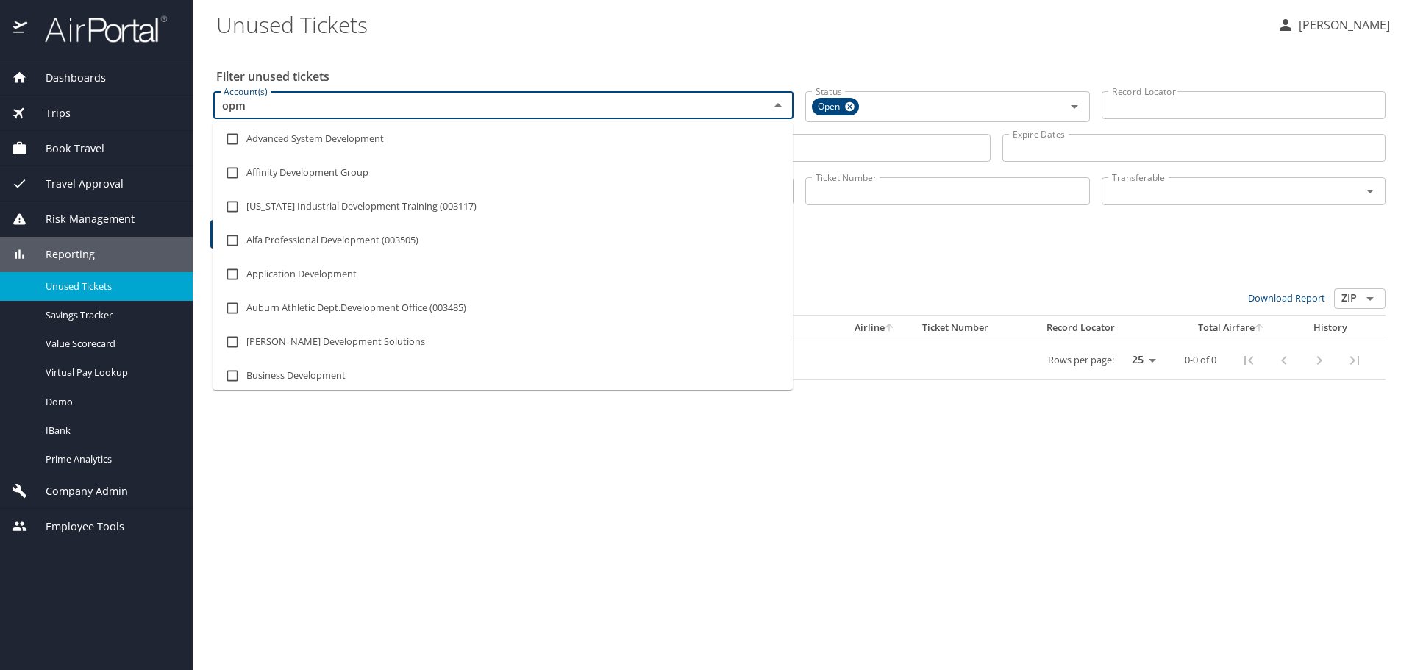
type input "opmo"
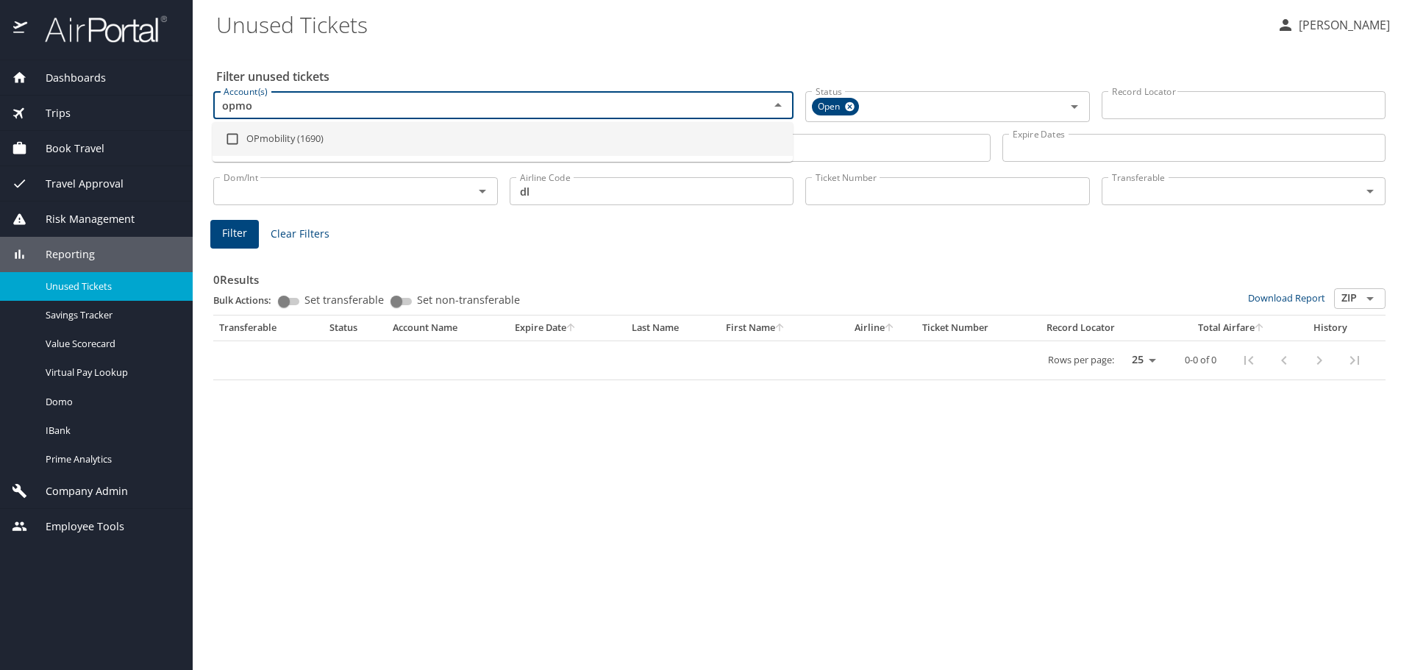
click at [290, 143] on li "OPmobility (1690)" at bounding box center [503, 139] width 580 height 34
checkbox input "true"
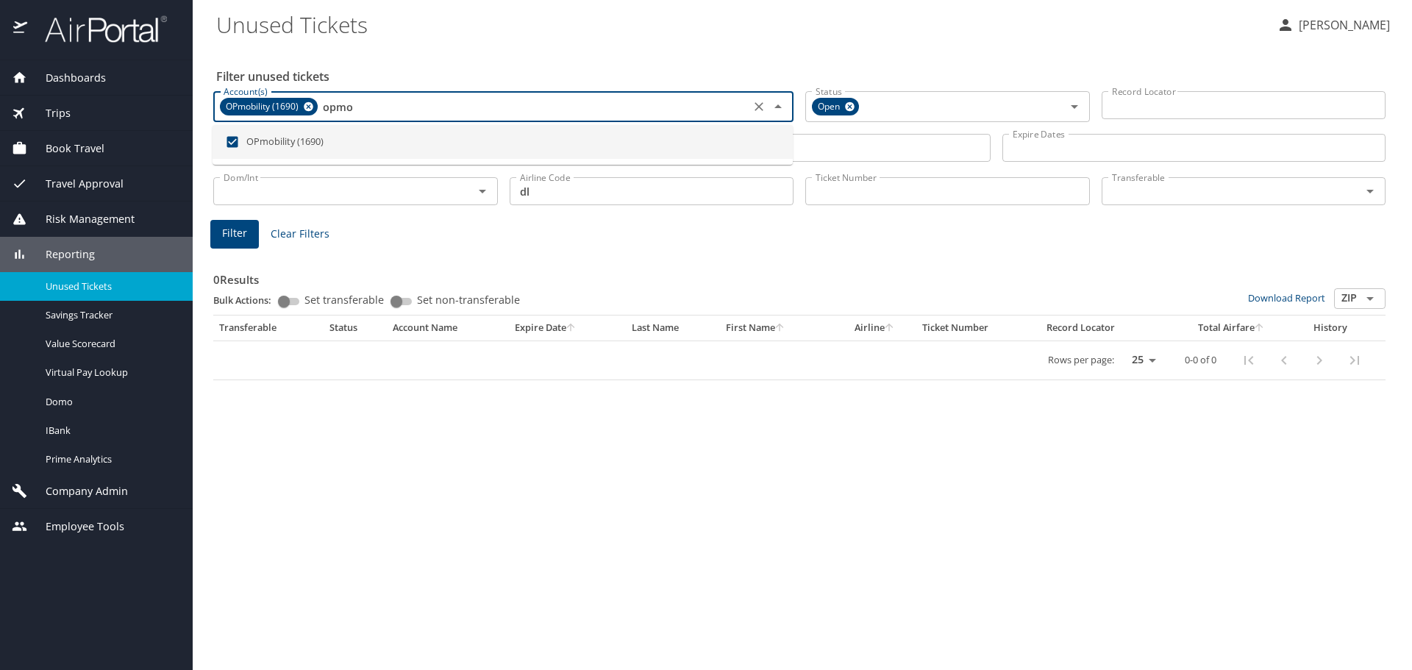
type input "opmo"
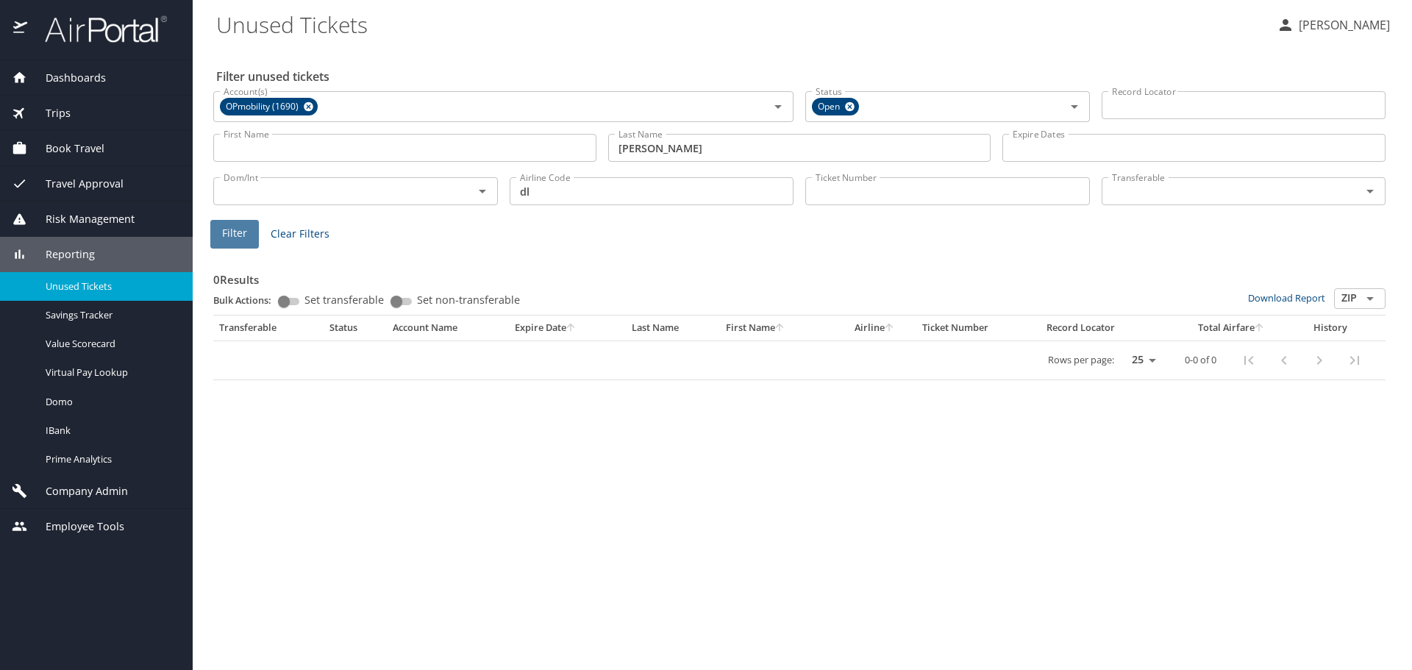
click at [222, 233] on span "Filter" at bounding box center [234, 233] width 25 height 18
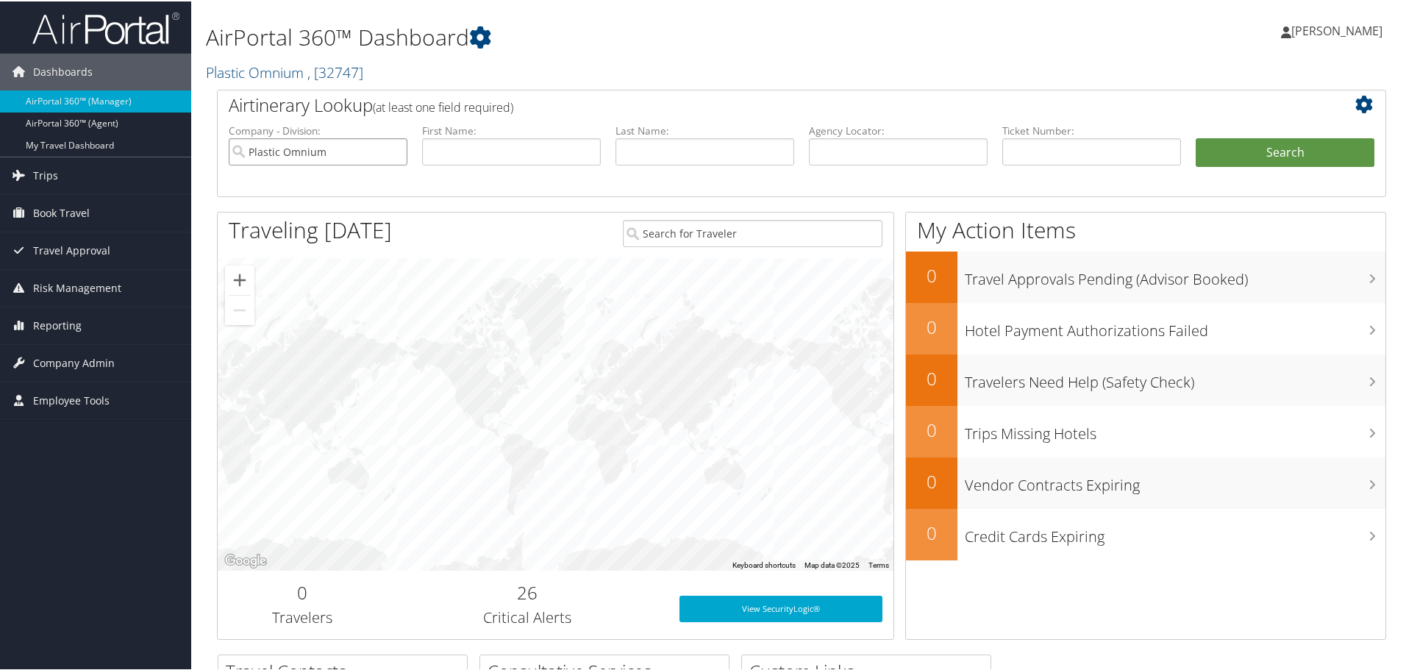
click at [345, 152] on input "Plastic Omnium" at bounding box center [318, 150] width 179 height 27
type input "o"
click at [305, 67] on link "Plastic Omnium , [ 32747 ]" at bounding box center [284, 71] width 157 height 20
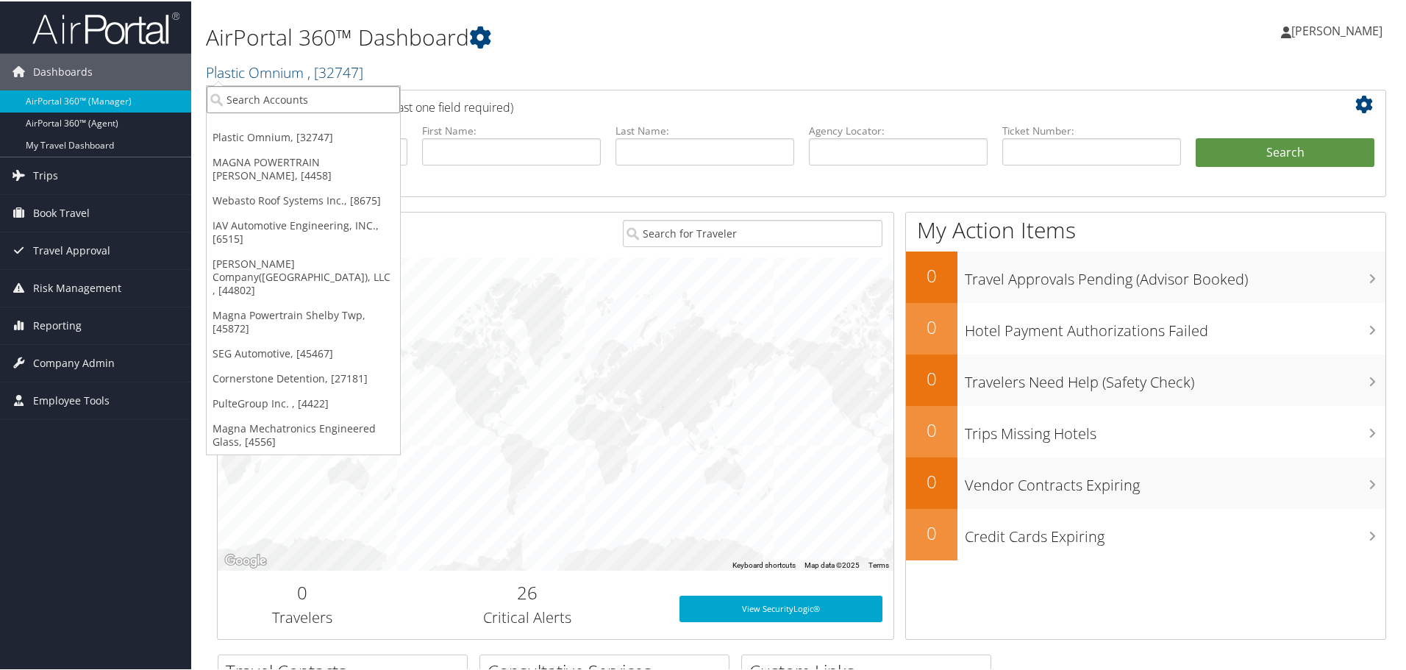
click at [263, 99] on input "search" at bounding box center [303, 98] width 193 height 27
type input "opmobility"
click at [246, 128] on div "OPmobility (1690), [5777]" at bounding box center [304, 124] width 210 height 13
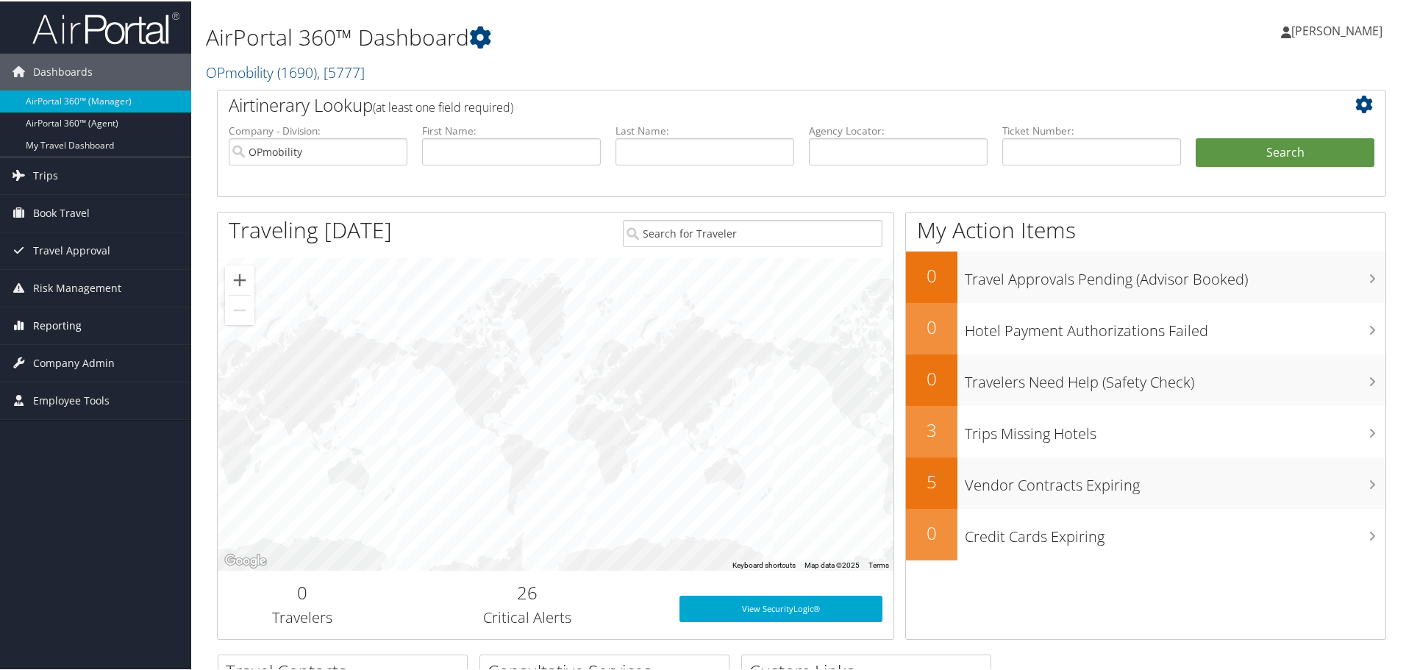
click at [51, 324] on span "Reporting" at bounding box center [57, 324] width 49 height 37
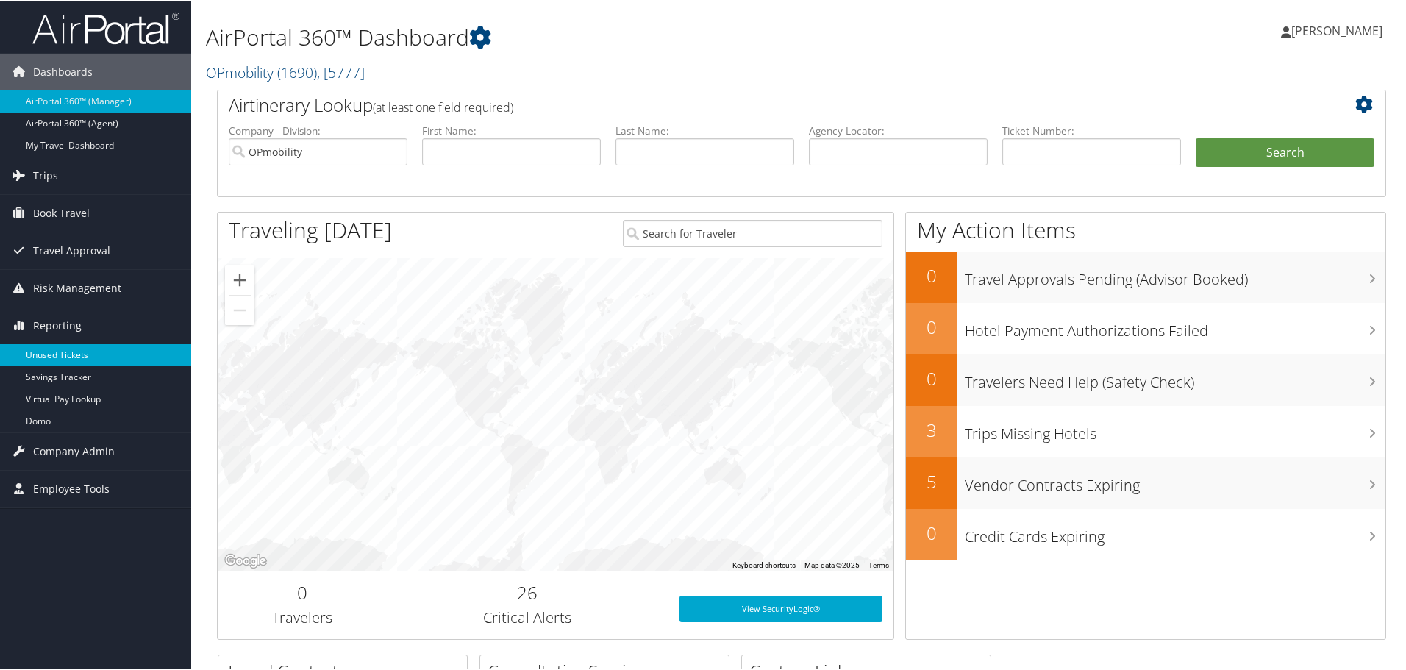
click at [59, 350] on link "Unused Tickets" at bounding box center [95, 354] width 191 height 22
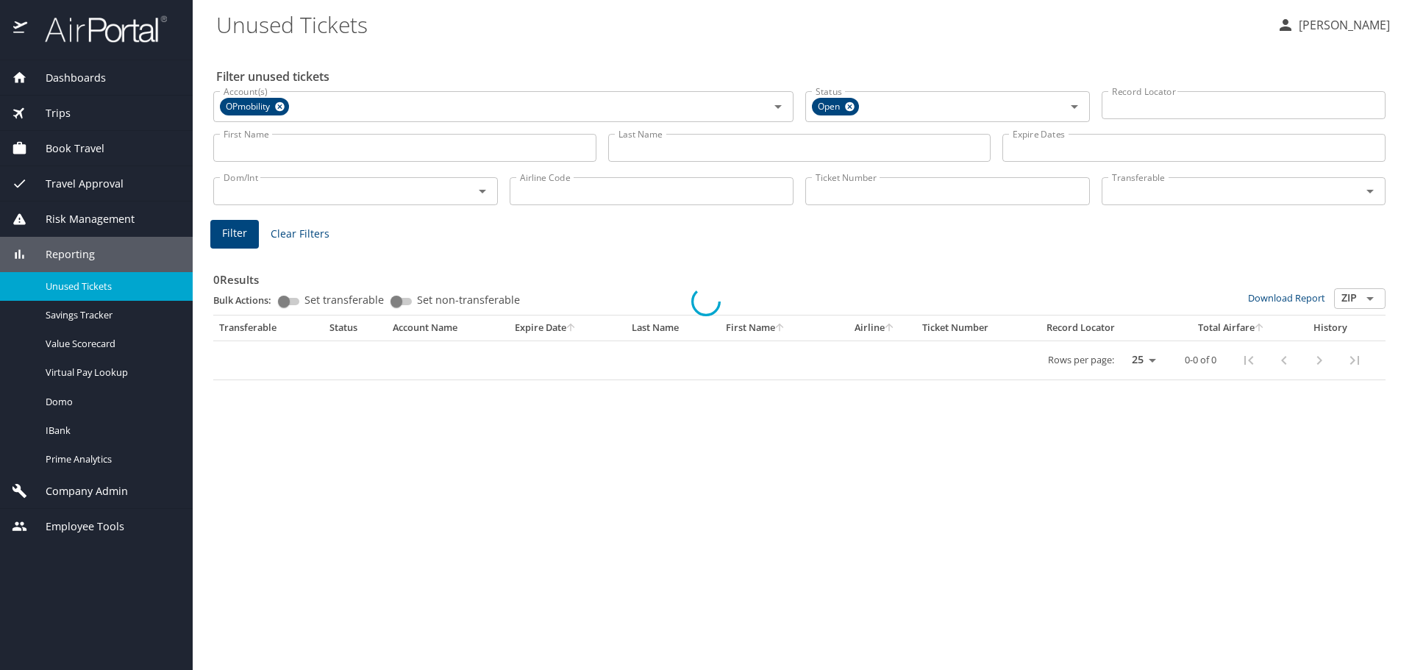
select select "US"
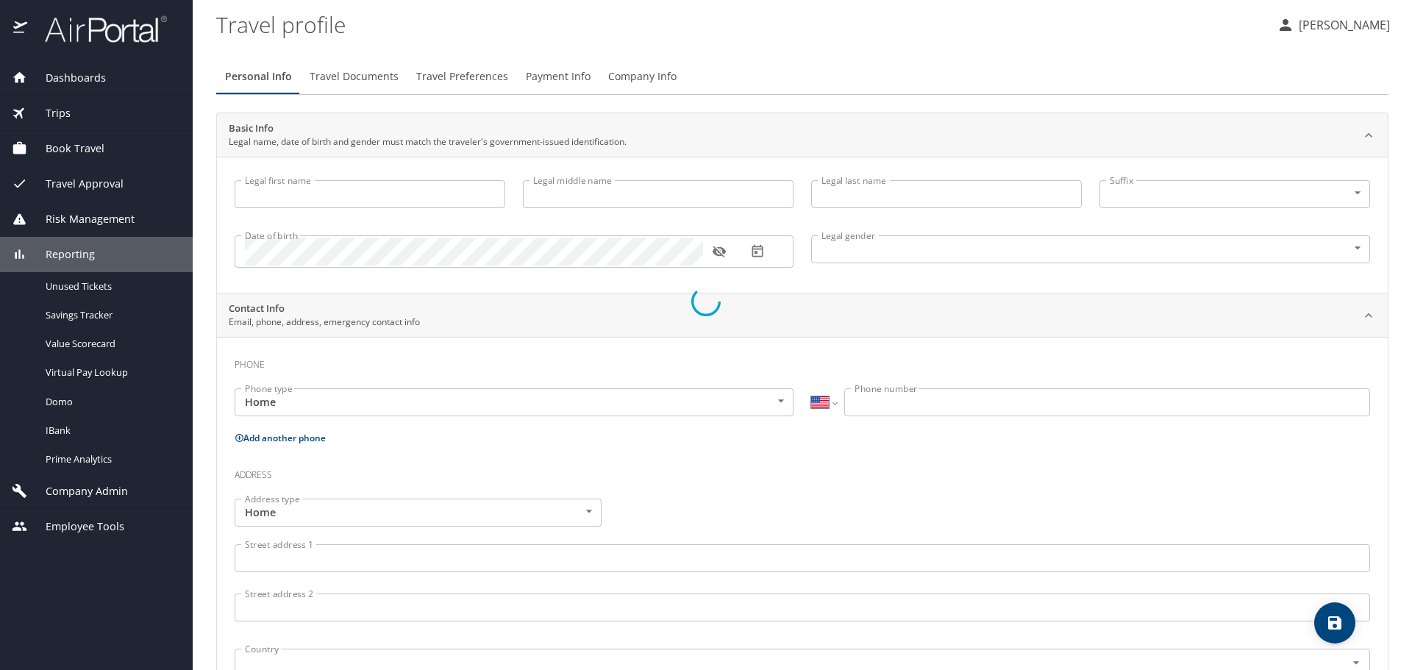
type input "[PERSON_NAME]"
type input "[DEMOGRAPHIC_DATA]"
select select "US"
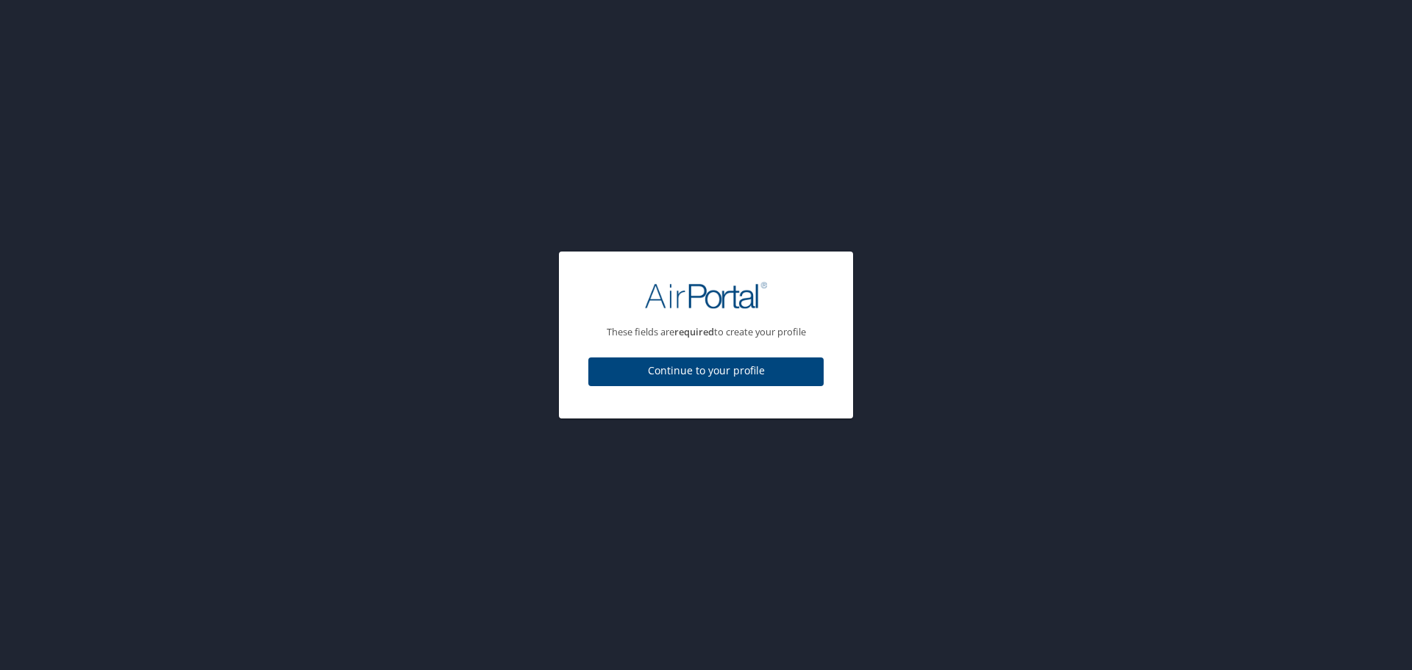
click at [616, 367] on span "Continue to your profile" at bounding box center [706, 371] width 212 height 18
select select "US"
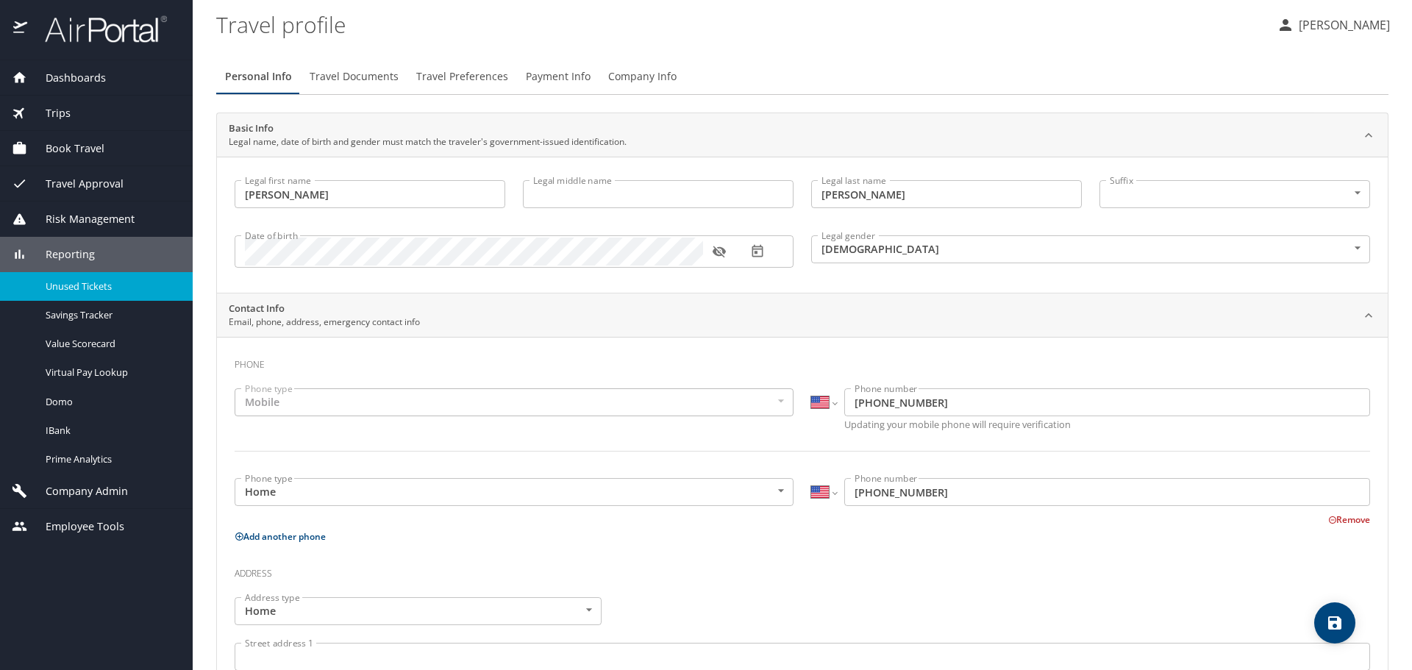
click at [65, 279] on span "Unused Tickets" at bounding box center [110, 286] width 129 height 14
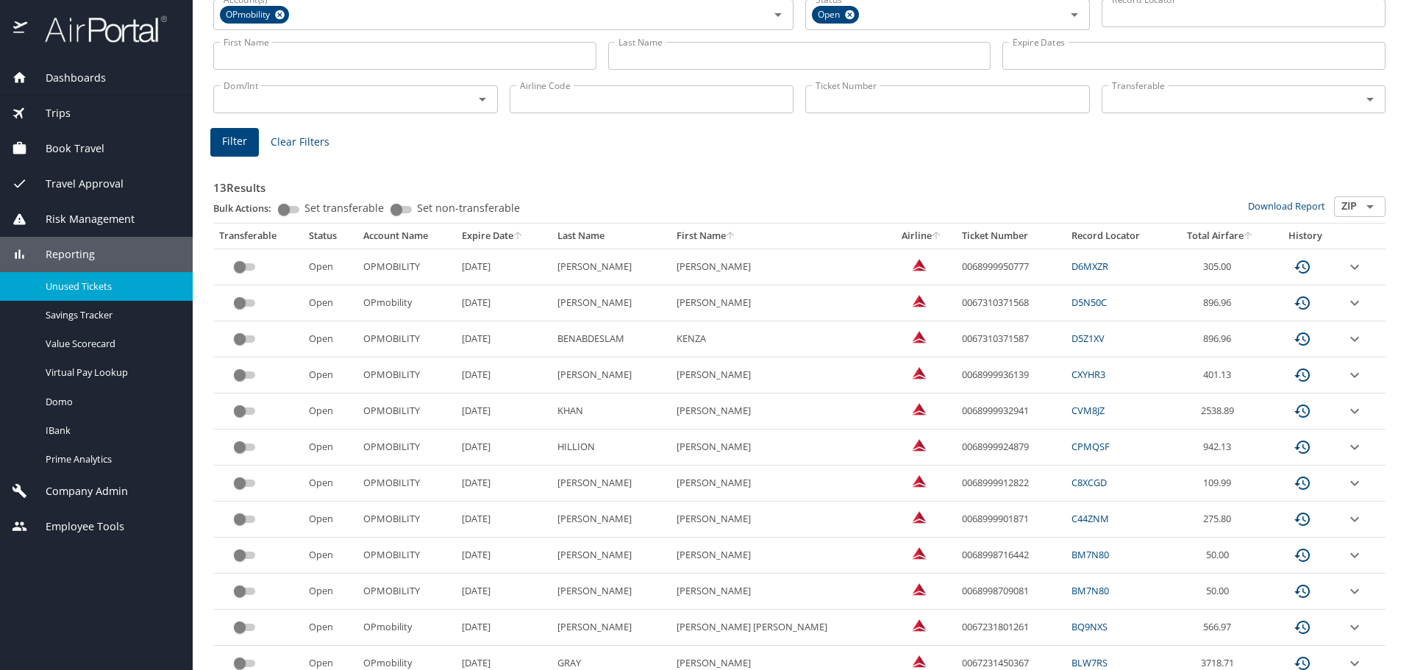
scroll to position [185, 0]
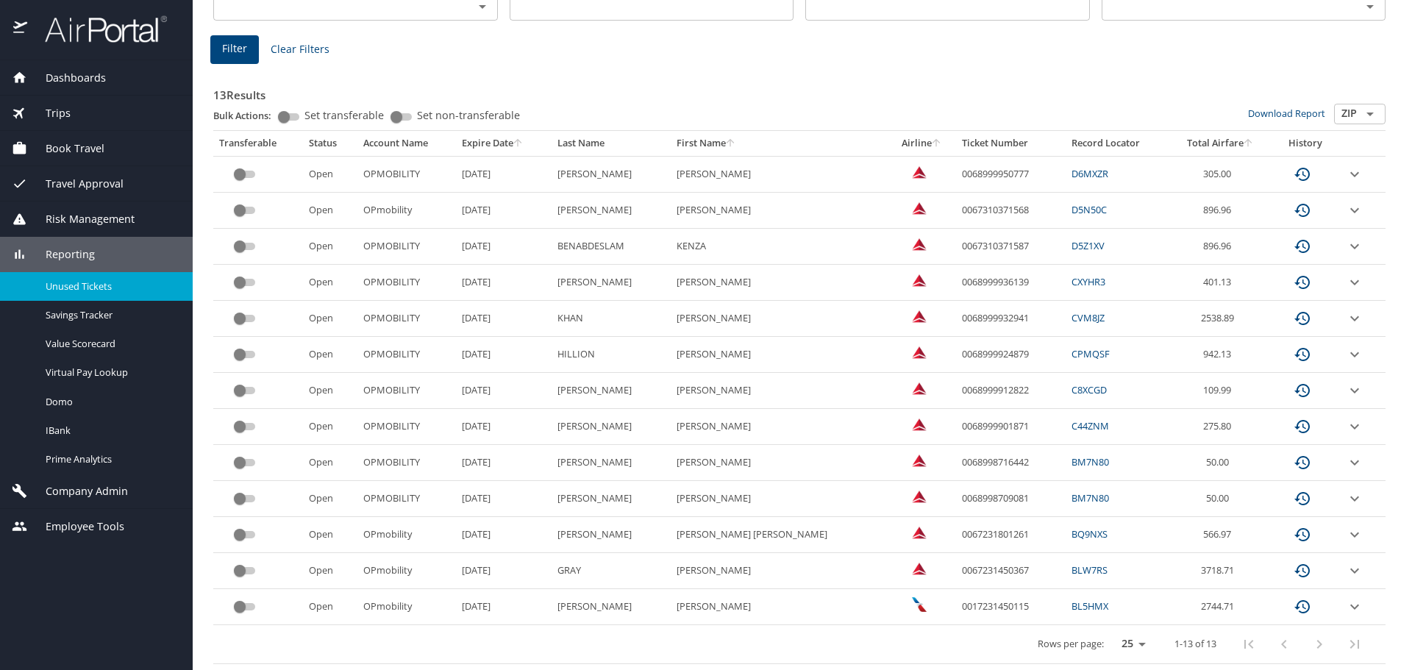
click at [1072, 426] on link "C44ZNM" at bounding box center [1091, 425] width 38 height 13
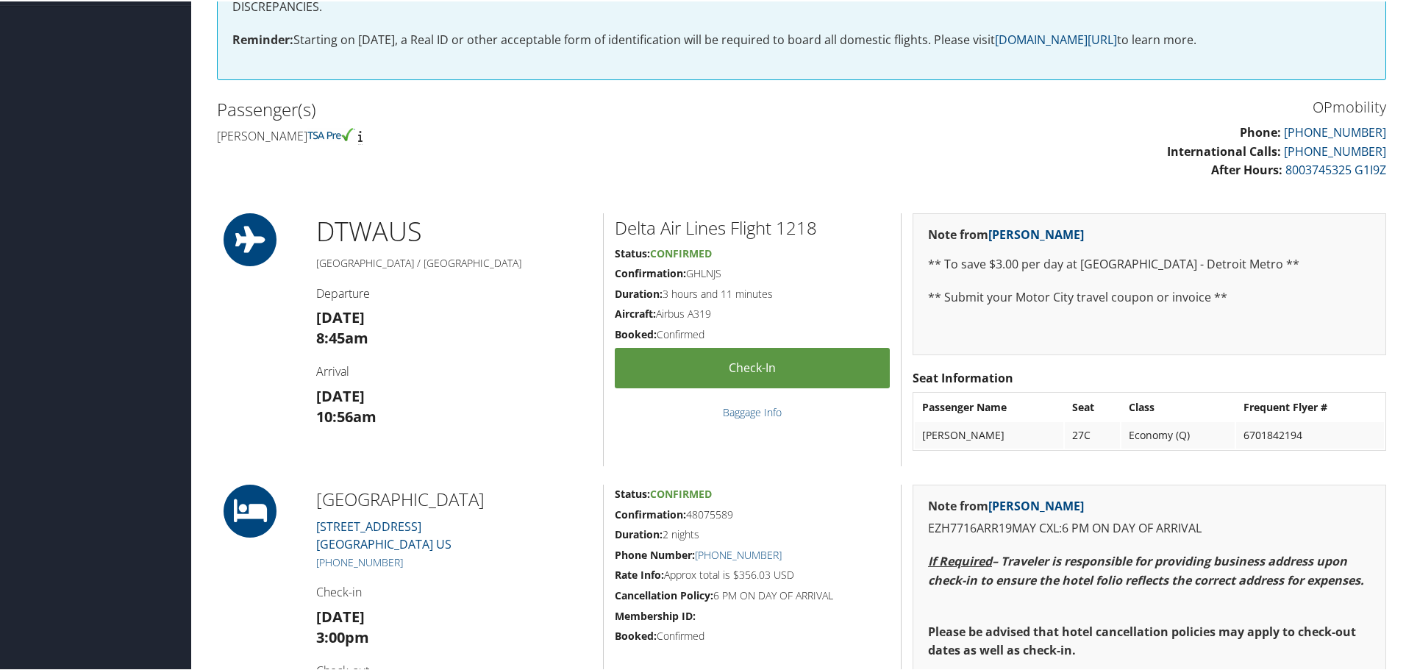
scroll to position [368, 0]
